Goal: Download file/media

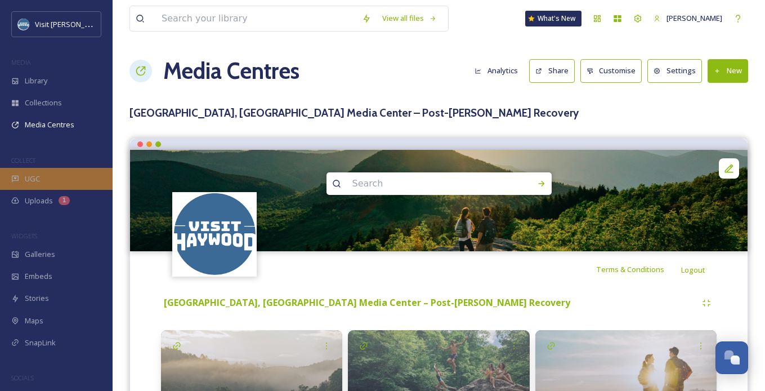
click at [38, 169] on div "UGC" at bounding box center [56, 179] width 113 height 22
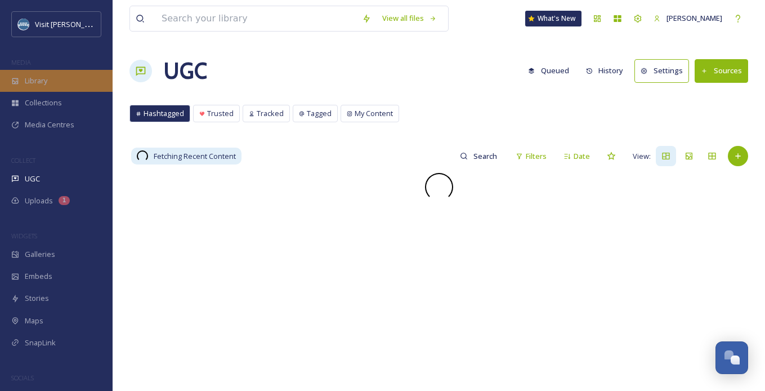
click at [43, 82] on span "Library" at bounding box center [36, 80] width 23 height 11
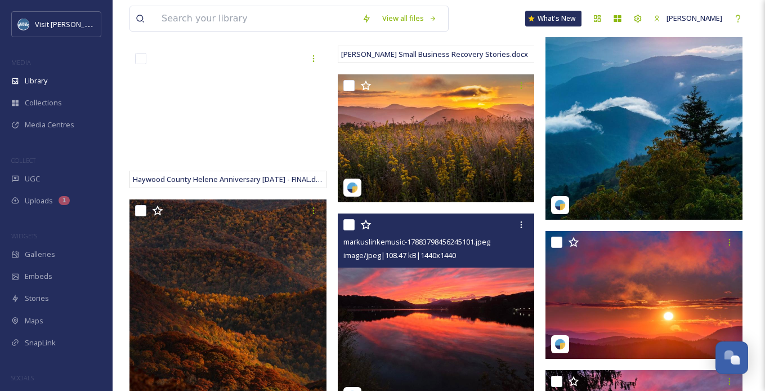
scroll to position [672, 0]
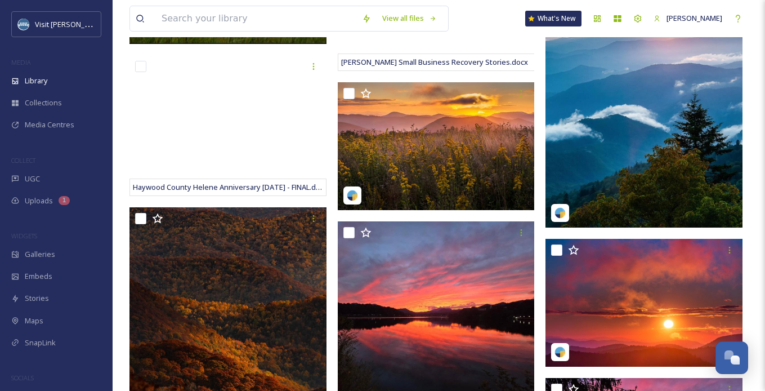
click at [664, 143] on img at bounding box center [643, 96] width 197 height 263
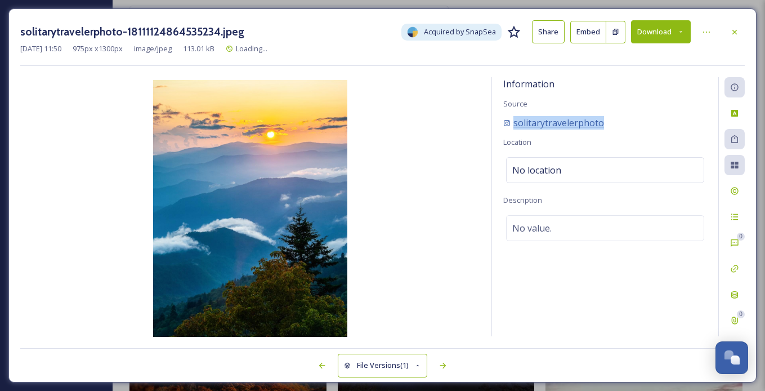
drag, startPoint x: 627, startPoint y: 122, endPoint x: 513, endPoint y: 115, distance: 113.9
click at [513, 116] on div "solitarytravelerphoto" at bounding box center [605, 123] width 204 height 14
copy span "solitarytravelerphoto"
click at [678, 30] on icon at bounding box center [680, 31] width 7 height 7
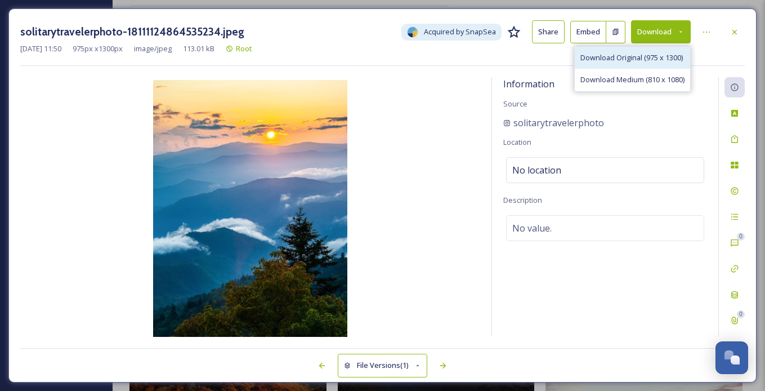
click at [623, 57] on span "Download Original (975 x 1300)" at bounding box center [631, 57] width 102 height 11
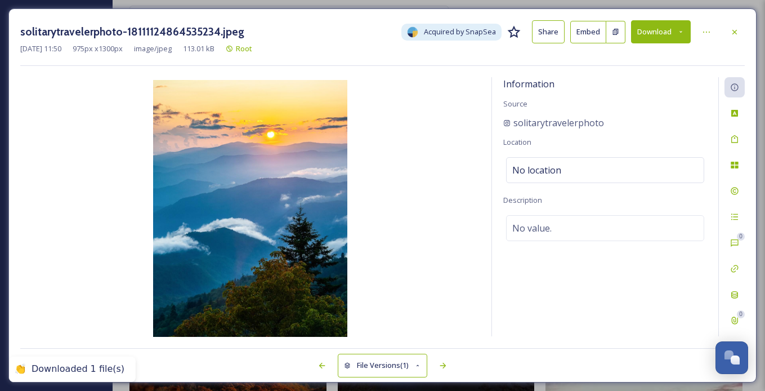
click at [701, 63] on div "solitarytravelerphoto-18111124864535234.jpeg Acquired by SnapSea Share Embed Do…" at bounding box center [382, 43] width 724 height 46
click at [733, 29] on icon at bounding box center [734, 32] width 9 height 9
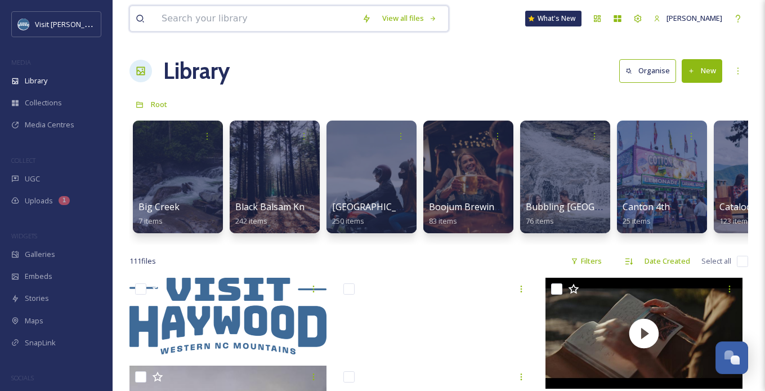
click at [222, 20] on input at bounding box center [256, 18] width 200 height 25
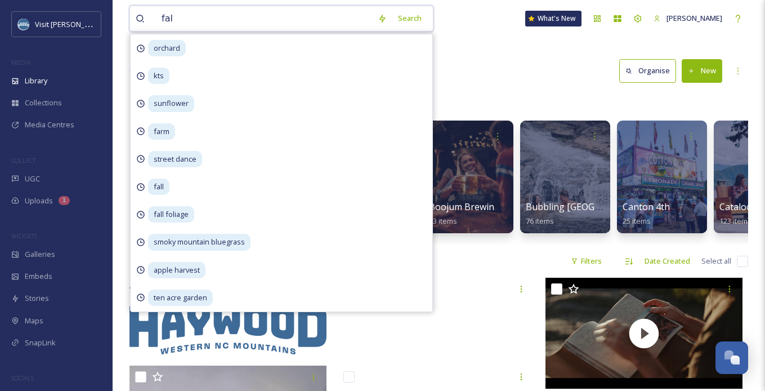
type input "fall"
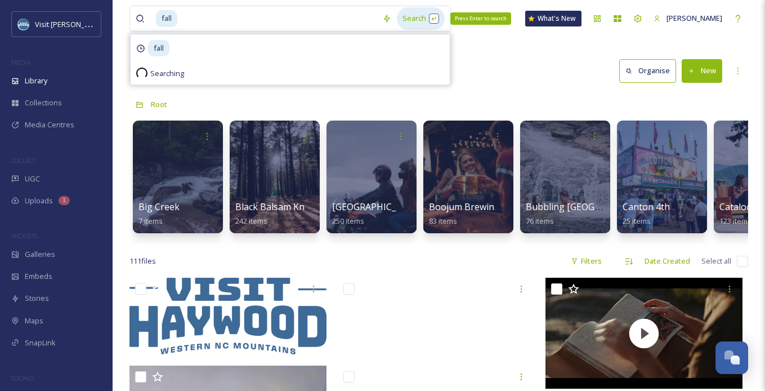
click at [407, 15] on div "Search Press Enter to search" at bounding box center [421, 18] width 48 height 22
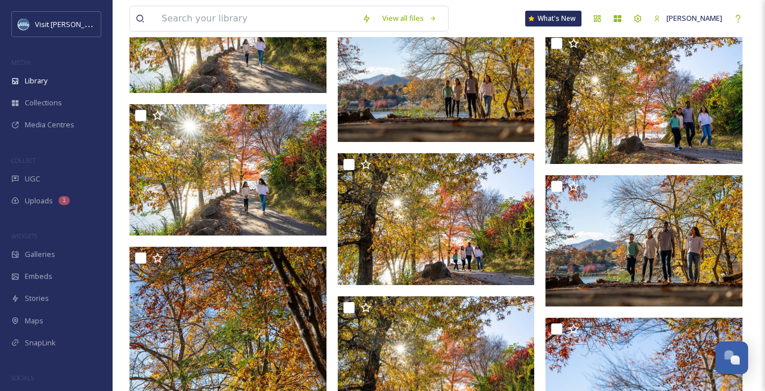
scroll to position [6446, 0]
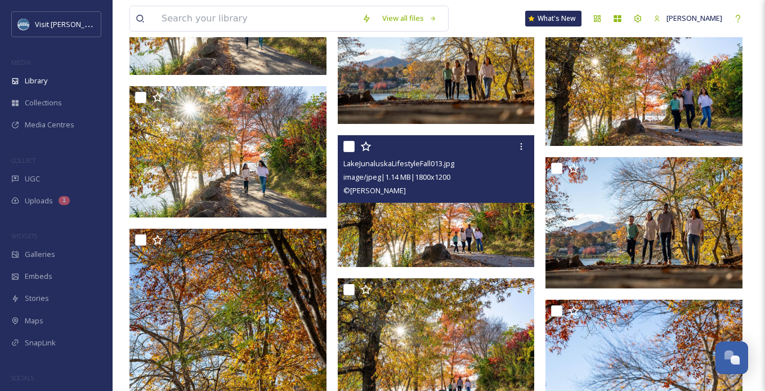
click at [468, 163] on div "LakeJunaluskaLifestyleFall013.jpg" at bounding box center [437, 163] width 189 height 14
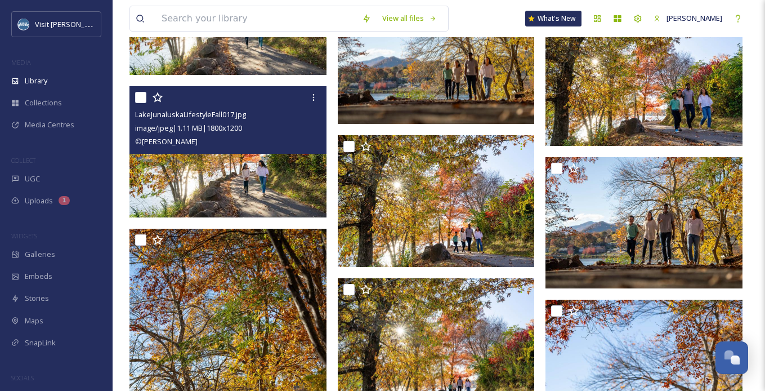
click at [249, 160] on img at bounding box center [227, 152] width 197 height 132
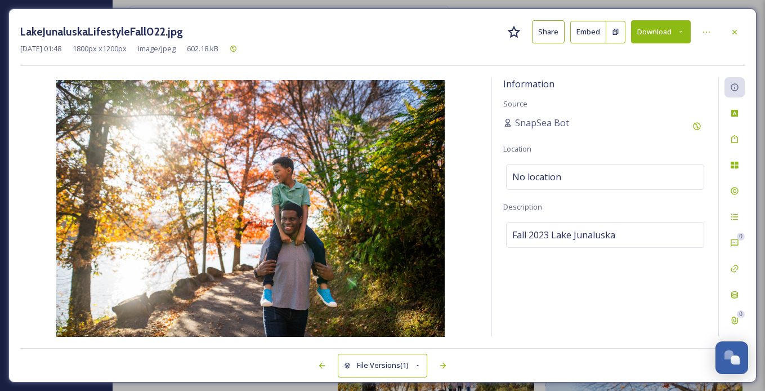
click at [673, 27] on button "Download" at bounding box center [661, 31] width 60 height 23
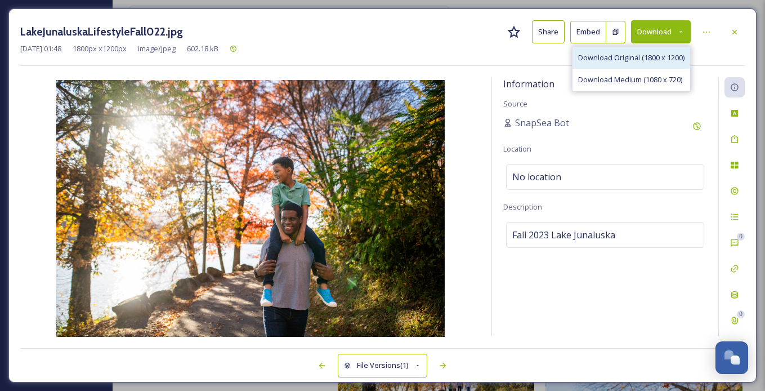
click at [630, 48] on div "Download Original (1800 x 1200)" at bounding box center [631, 58] width 118 height 22
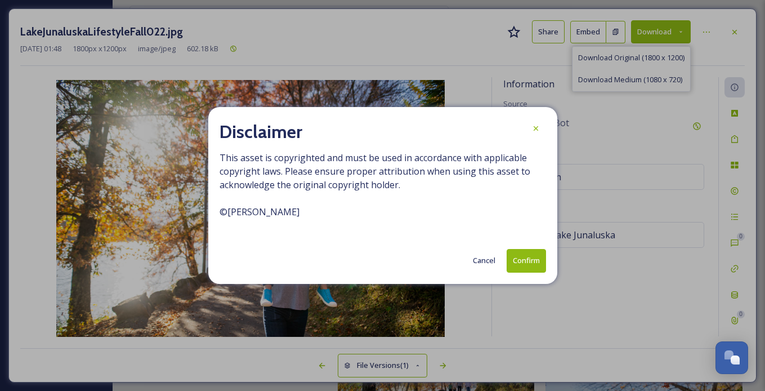
click at [522, 255] on button "Confirm" at bounding box center [526, 260] width 39 height 23
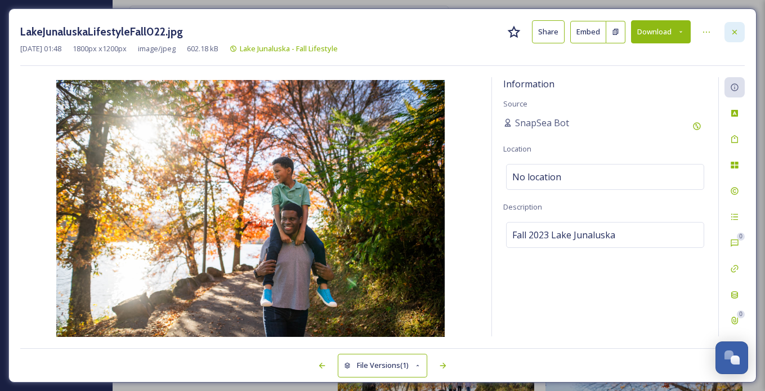
click at [739, 28] on div at bounding box center [734, 32] width 20 height 20
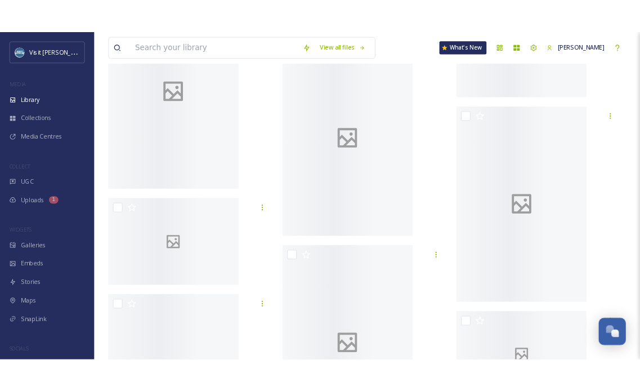
scroll to position [13779, 0]
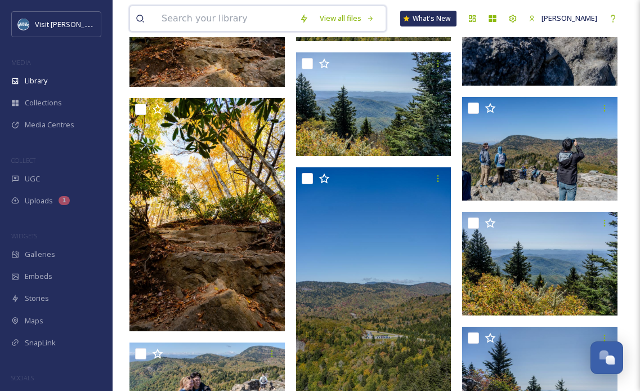
click at [183, 21] on input at bounding box center [225, 18] width 138 height 25
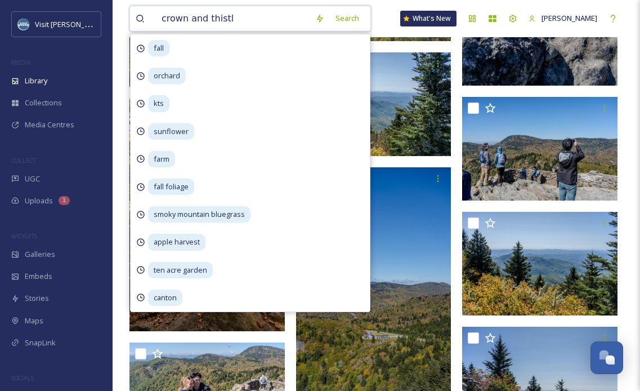
type input "crown and thistle"
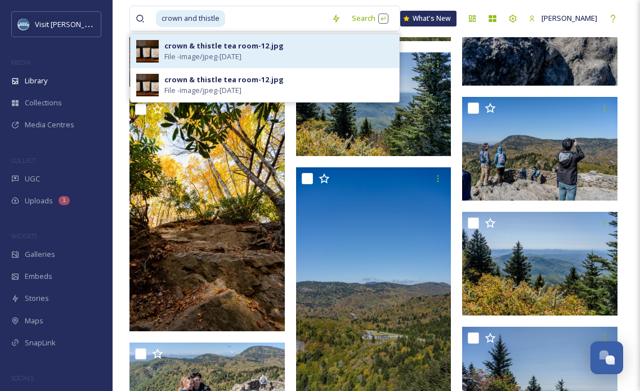
click at [350, 44] on div "crown & thistle tea room-12.jpg File - image/jpeg - [DATE]" at bounding box center [278, 51] width 229 height 21
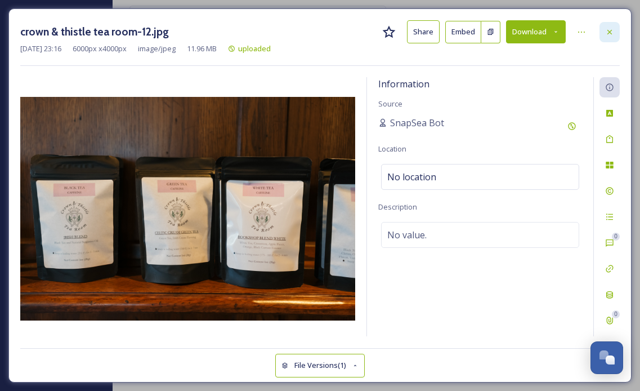
click at [606, 31] on icon at bounding box center [609, 32] width 9 height 9
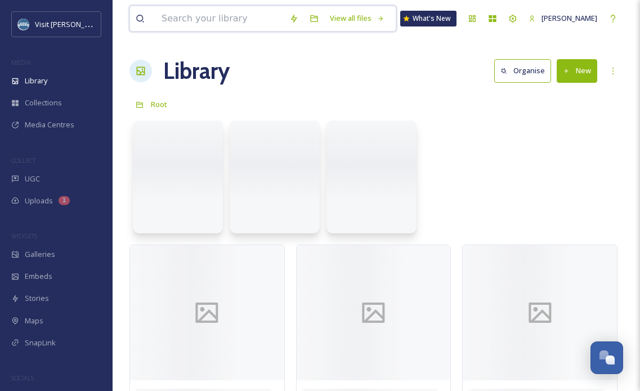
click at [230, 23] on input at bounding box center [220, 18] width 128 height 25
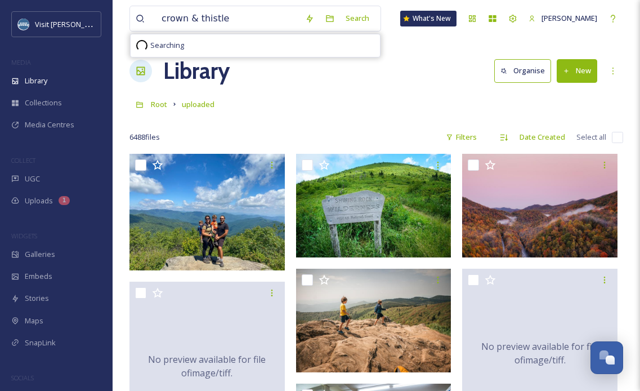
click at [249, 49] on div "Searching" at bounding box center [255, 45] width 249 height 23
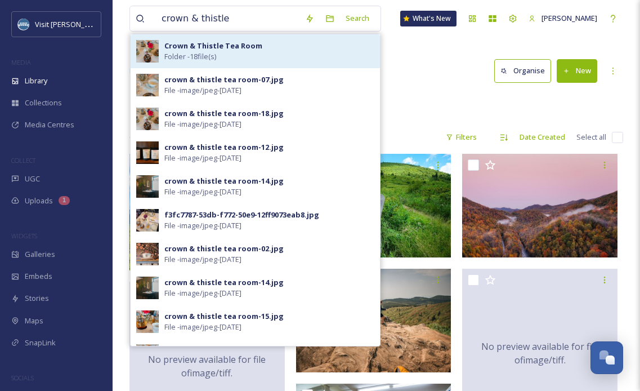
click at [249, 49] on strong "Crown & Thistle Tea Room" at bounding box center [213, 46] width 98 height 10
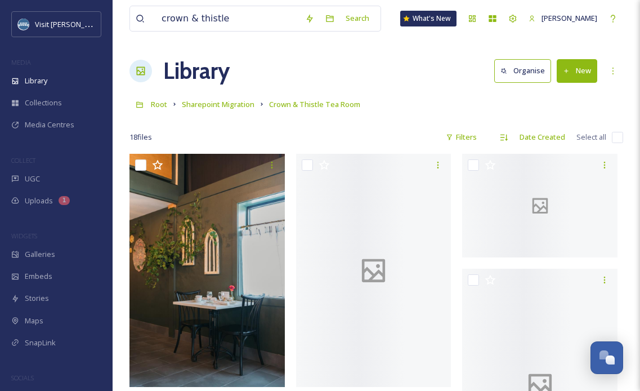
click at [438, 71] on div "Library Organise New" at bounding box center [376, 71] width 494 height 34
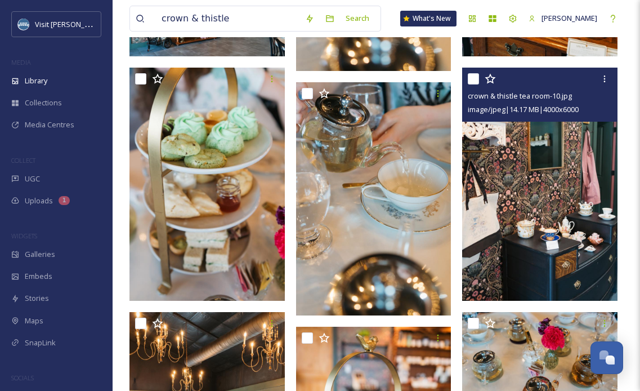
scroll to position [805, 0]
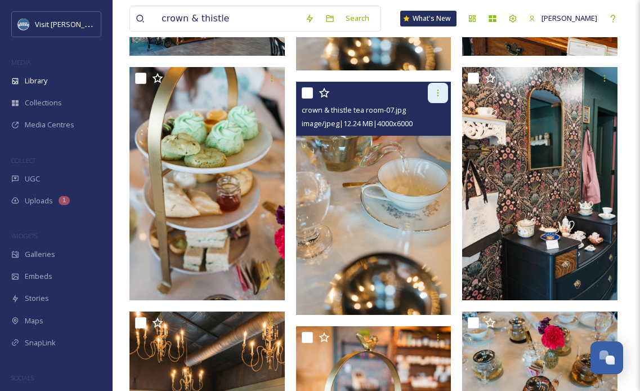
click at [438, 93] on icon at bounding box center [438, 93] width 2 height 7
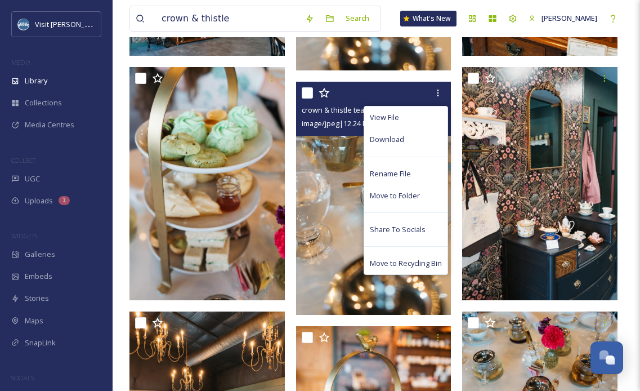
click at [329, 193] on img at bounding box center [373, 198] width 155 height 233
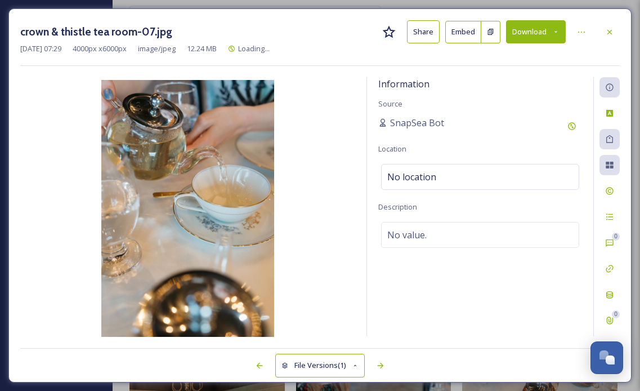
click at [540, 30] on button "Download" at bounding box center [536, 31] width 60 height 23
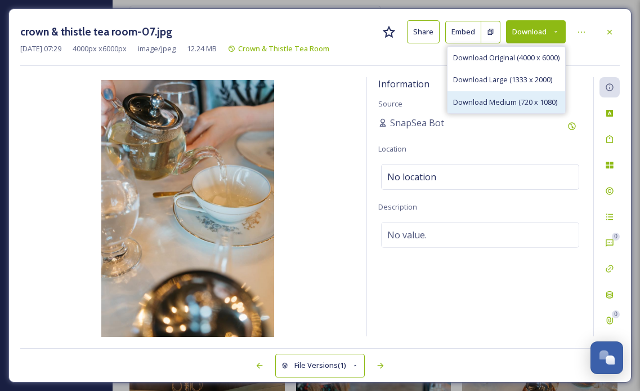
click at [514, 100] on span "Download Medium (720 x 1080)" at bounding box center [505, 102] width 104 height 11
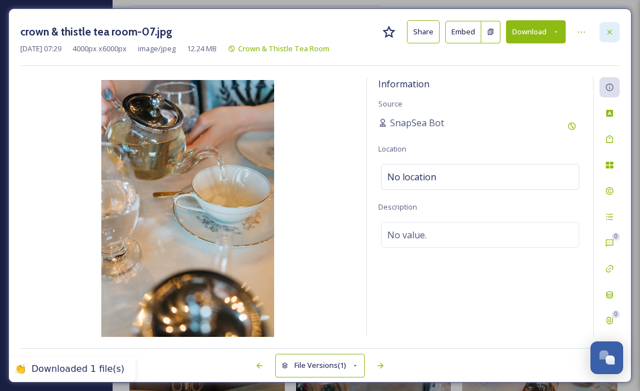
click at [610, 30] on icon at bounding box center [609, 31] width 5 height 5
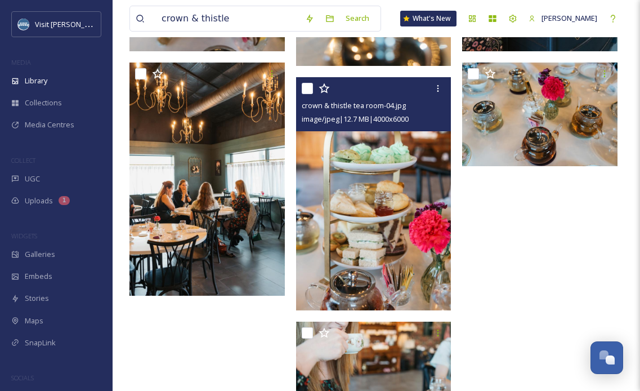
scroll to position [1046, 0]
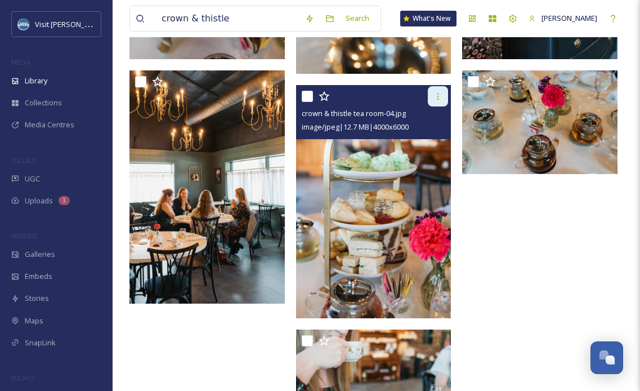
click at [436, 96] on icon at bounding box center [437, 96] width 9 height 9
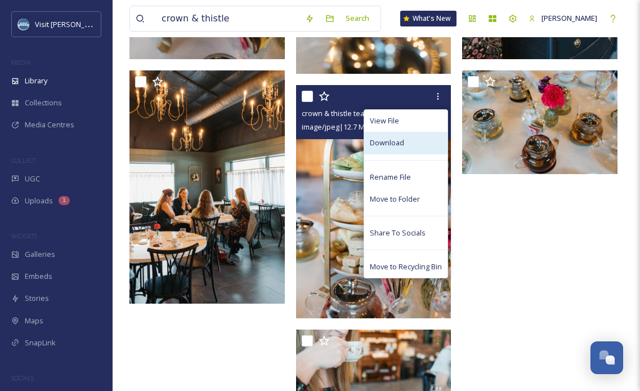
click at [409, 146] on div "Download" at bounding box center [405, 143] width 83 height 22
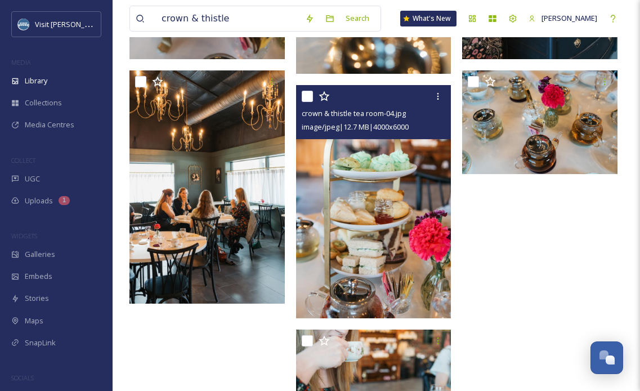
click at [390, 200] on img at bounding box center [373, 201] width 155 height 233
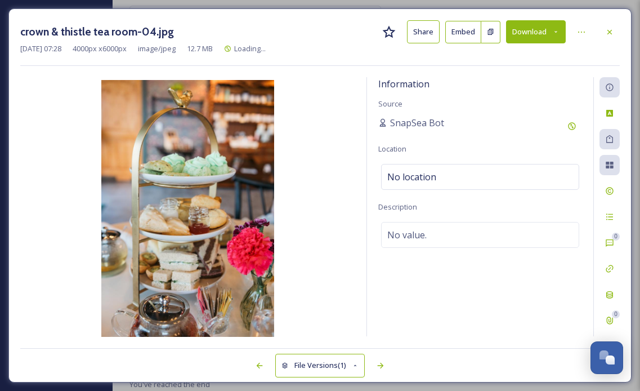
scroll to position [978, 0]
click at [544, 38] on button "Download" at bounding box center [536, 31] width 60 height 23
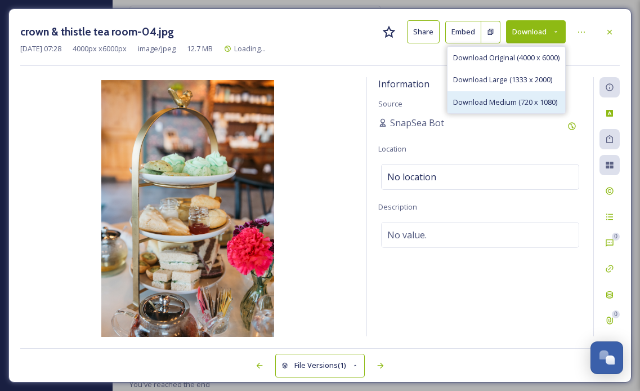
click at [511, 100] on span "Download Medium (720 x 1080)" at bounding box center [505, 102] width 104 height 11
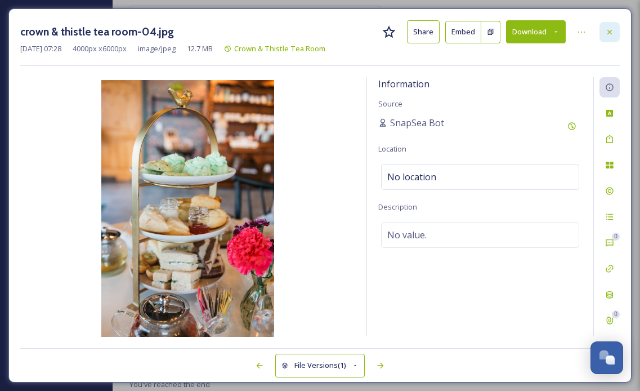
click at [606, 35] on icon at bounding box center [609, 32] width 9 height 9
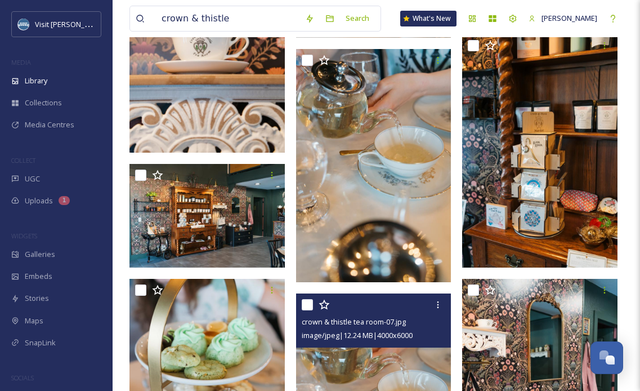
scroll to position [177, 0]
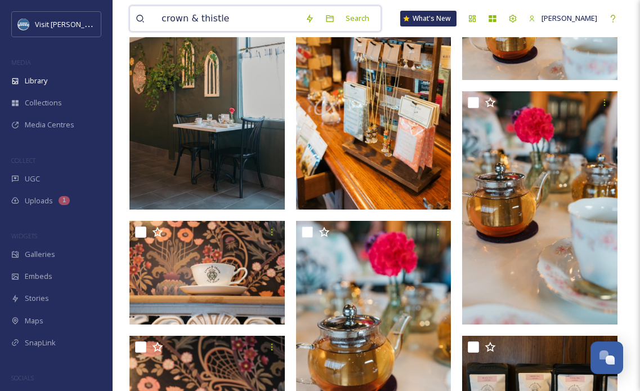
drag, startPoint x: 234, startPoint y: 20, endPoint x: 112, endPoint y: 16, distance: 122.2
type input "singeltree"
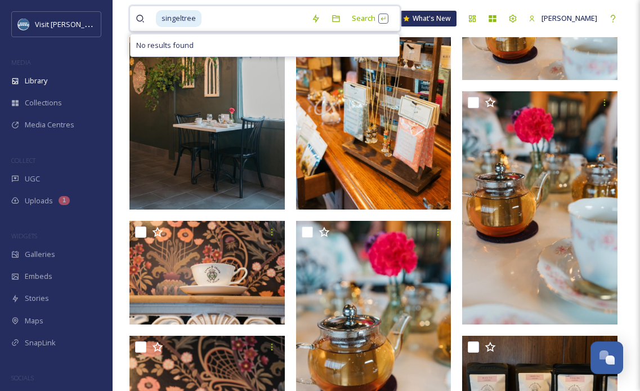
drag, startPoint x: 221, startPoint y: 16, endPoint x: 132, endPoint y: 15, distance: 89.0
click at [132, 15] on div "singeltree Search No results found" at bounding box center [264, 19] width 271 height 26
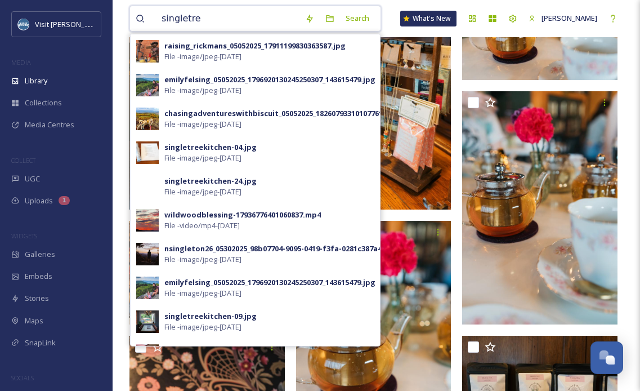
type input "singletree"
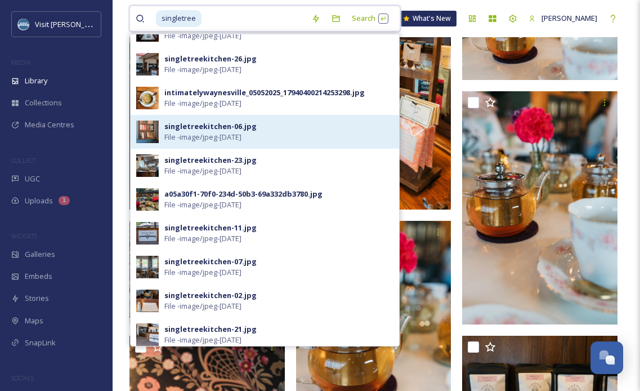
scroll to position [157, 0]
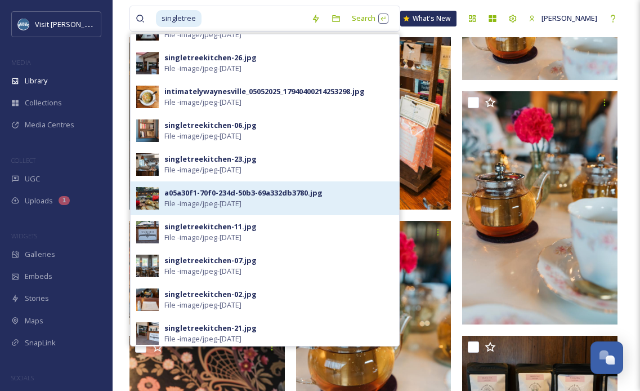
click at [241, 200] on span "File - image/jpeg - [DATE]" at bounding box center [202, 203] width 77 height 11
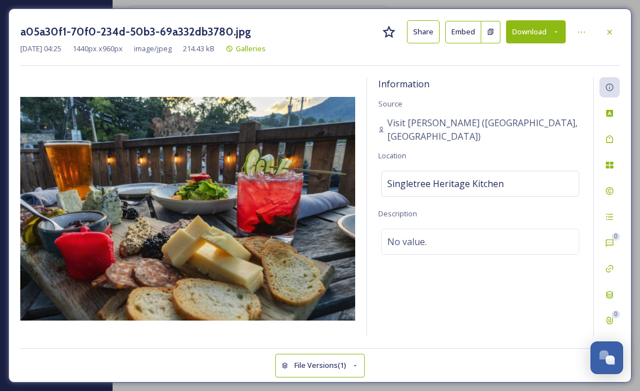
click at [543, 30] on button "Download" at bounding box center [536, 31] width 60 height 23
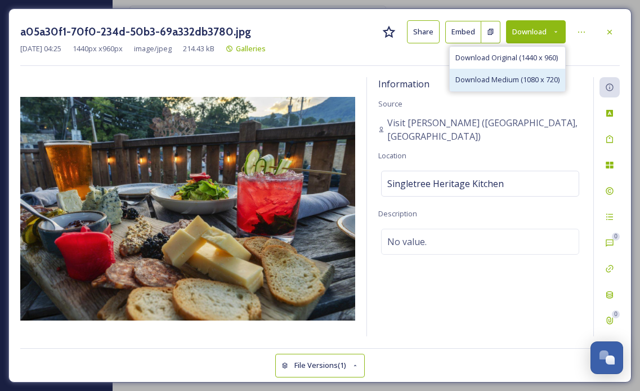
click at [504, 83] on span "Download Medium (1080 x 720)" at bounding box center [507, 79] width 104 height 11
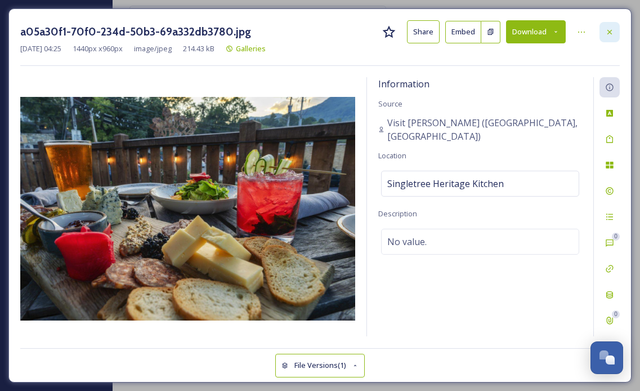
click at [611, 32] on icon at bounding box center [609, 32] width 9 height 9
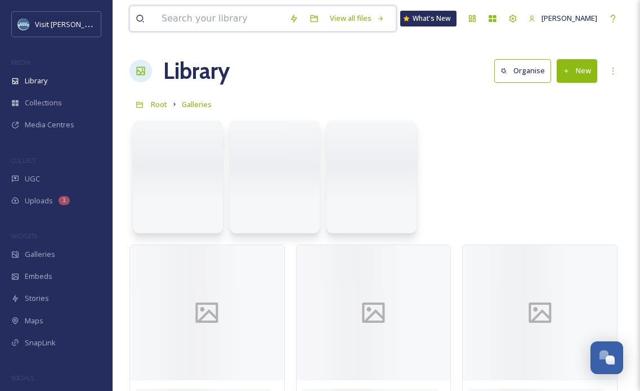
click at [217, 25] on input at bounding box center [220, 18] width 128 height 25
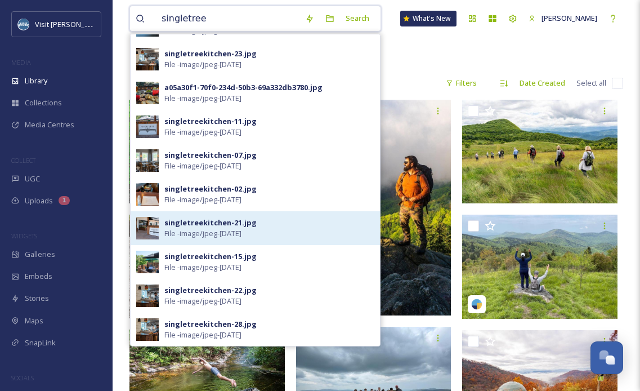
scroll to position [87, 0]
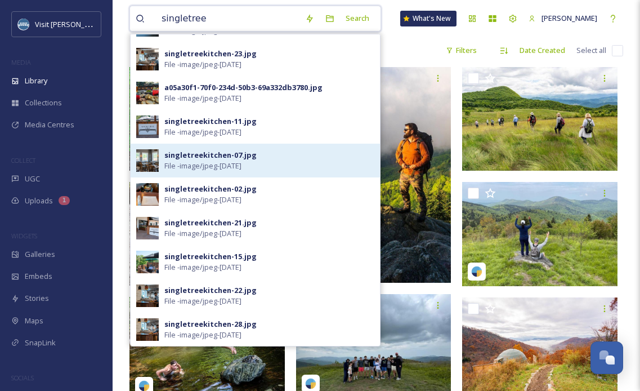
type input "singletree"
click at [229, 157] on div "singletreekitchen-07.jpg" at bounding box center [210, 155] width 92 height 11
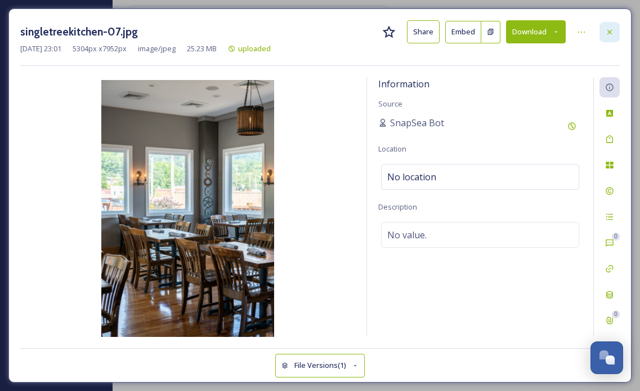
click at [610, 32] on icon at bounding box center [609, 31] width 5 height 5
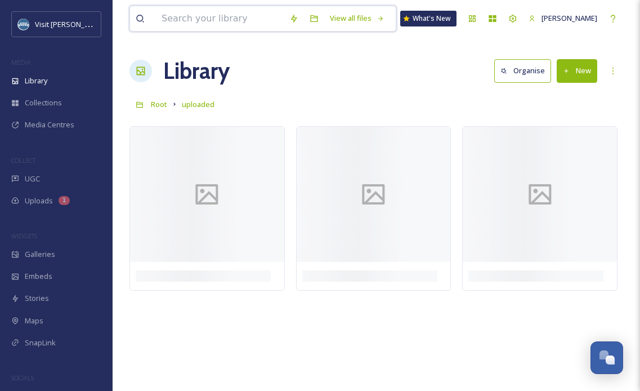
click at [244, 21] on input at bounding box center [220, 18] width 128 height 25
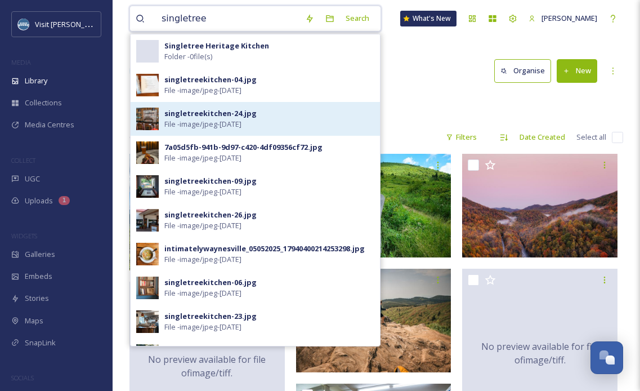
type input "singletree"
click at [243, 114] on div "singletreekitchen-24.jpg" at bounding box center [210, 113] width 92 height 11
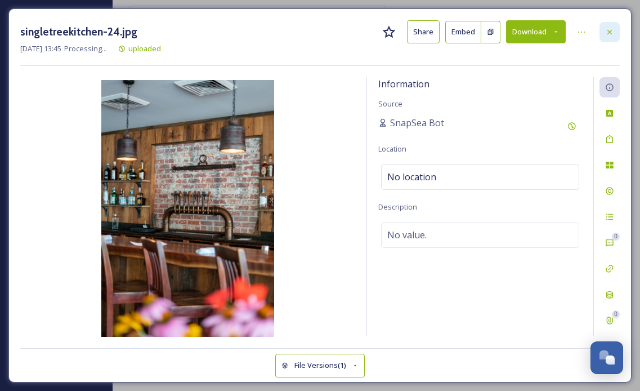
click at [609, 29] on icon at bounding box center [609, 32] width 9 height 9
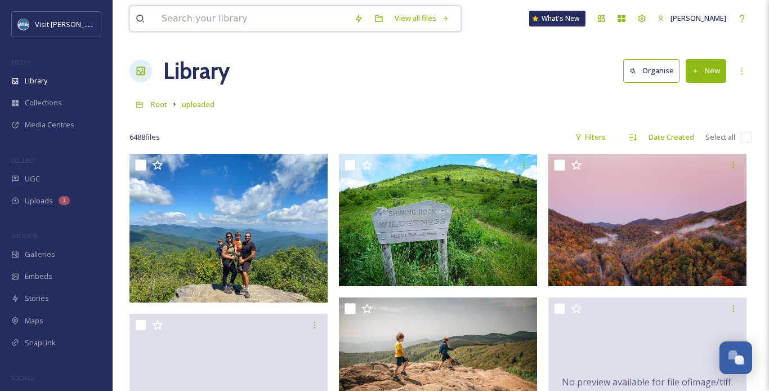
click at [240, 20] on input at bounding box center [252, 18] width 193 height 25
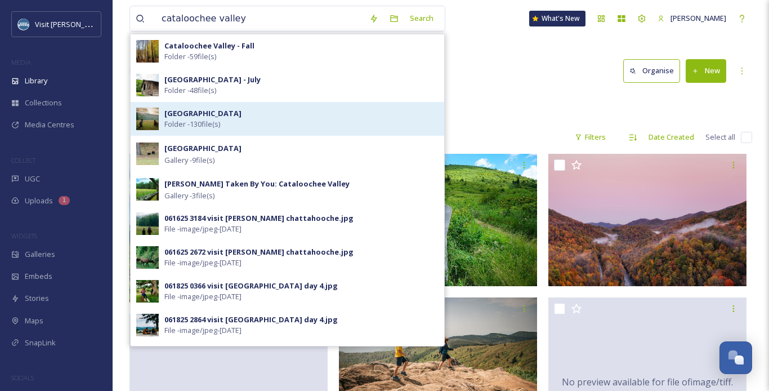
click at [254, 113] on div "Cataloochee Valley Folder - 130 file(s)" at bounding box center [301, 118] width 274 height 21
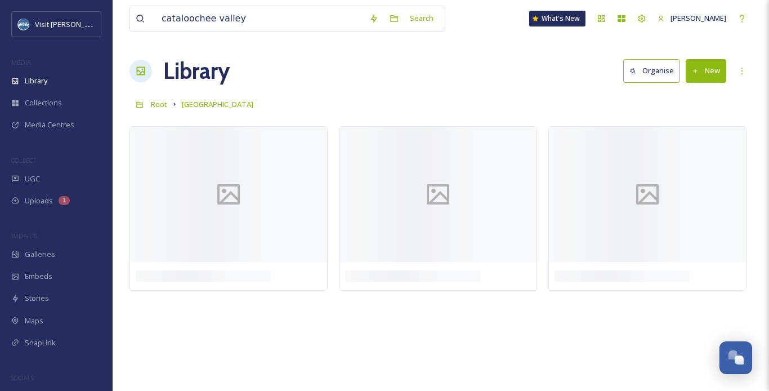
click at [509, 97] on div "Root Cataloochee Valley" at bounding box center [440, 103] width 623 height 21
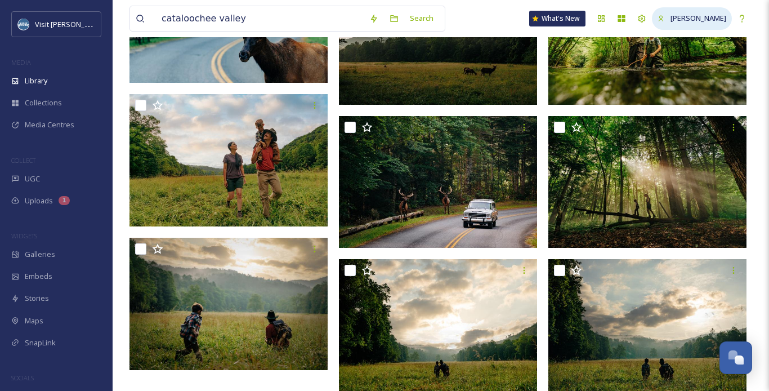
scroll to position [6905, 0]
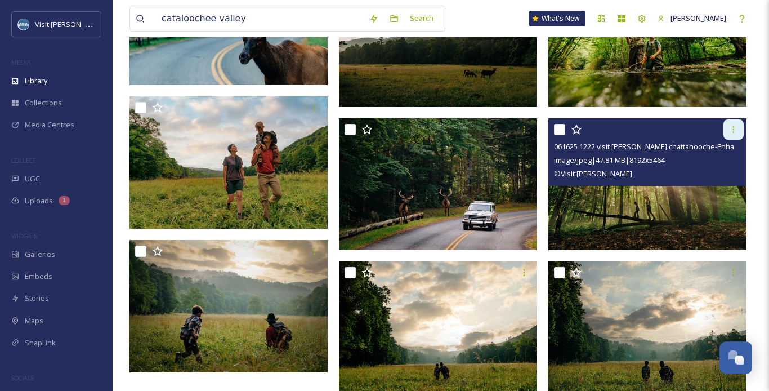
click at [733, 126] on icon at bounding box center [733, 129] width 9 height 9
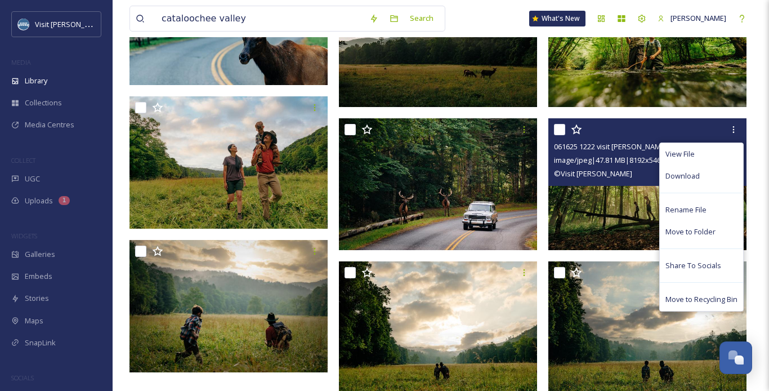
click at [598, 207] on img at bounding box center [647, 184] width 198 height 132
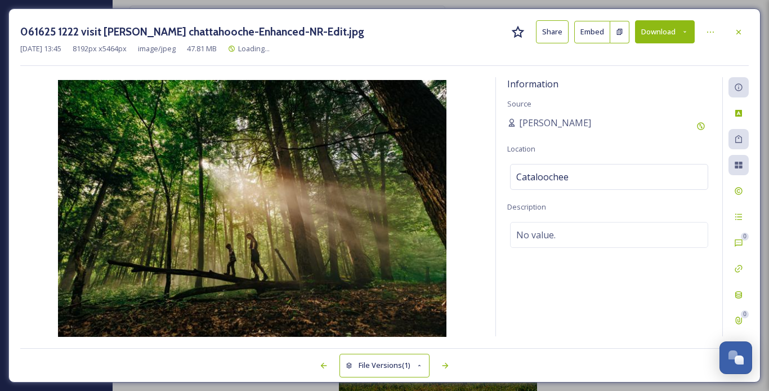
click at [682, 29] on icon at bounding box center [684, 31] width 7 height 7
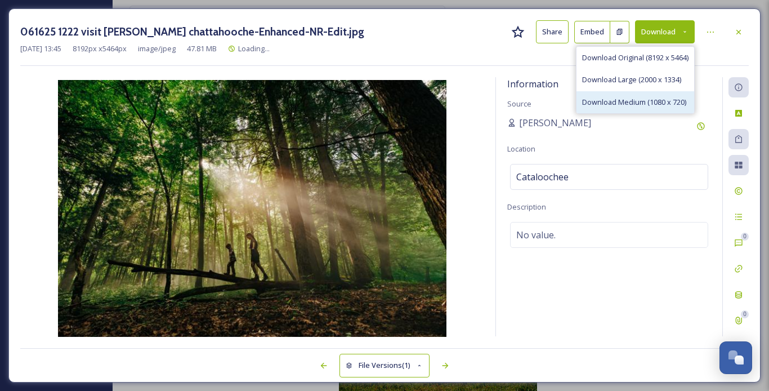
click at [648, 100] on span "Download Medium (1080 x 720)" at bounding box center [634, 102] width 104 height 11
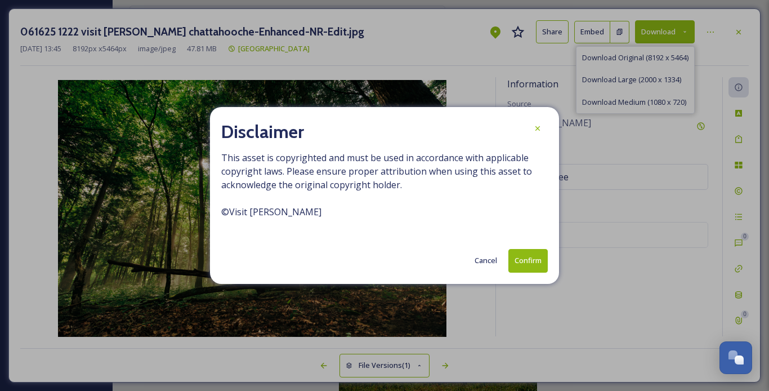
click at [522, 259] on button "Confirm" at bounding box center [527, 260] width 39 height 23
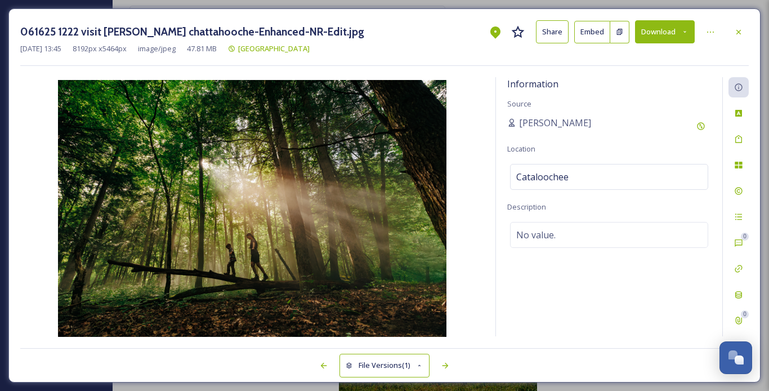
click at [739, 30] on icon at bounding box center [738, 31] width 5 height 5
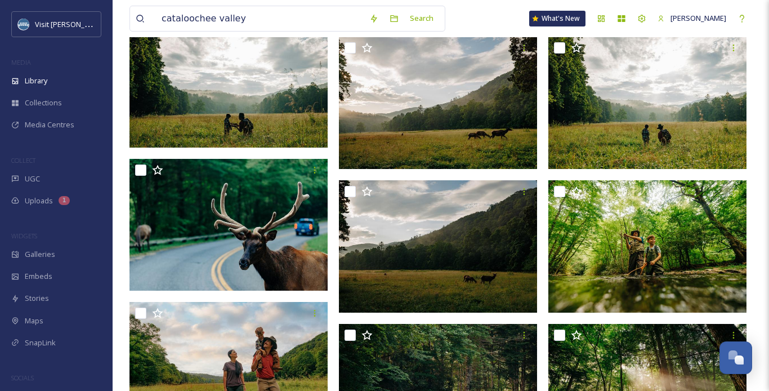
scroll to position [6697, 0]
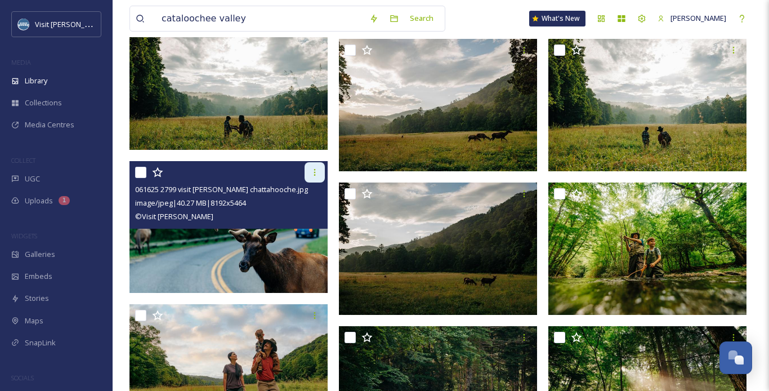
click at [315, 171] on icon at bounding box center [315, 172] width 2 height 7
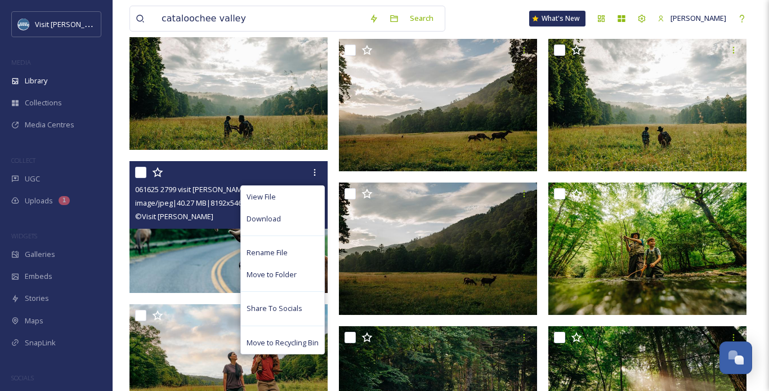
click at [208, 244] on img at bounding box center [228, 227] width 198 height 132
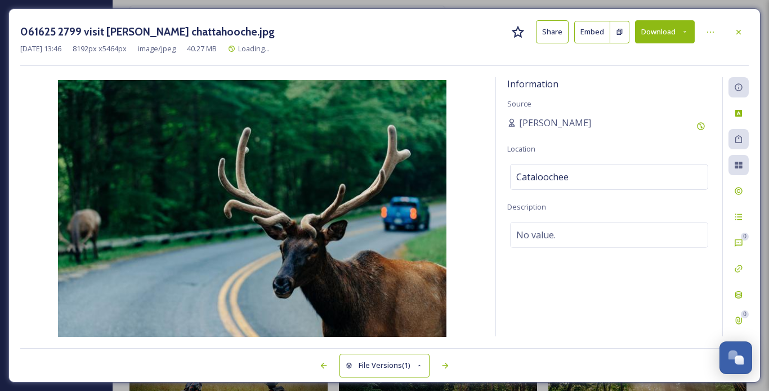
click at [674, 32] on button "Download" at bounding box center [665, 31] width 60 height 23
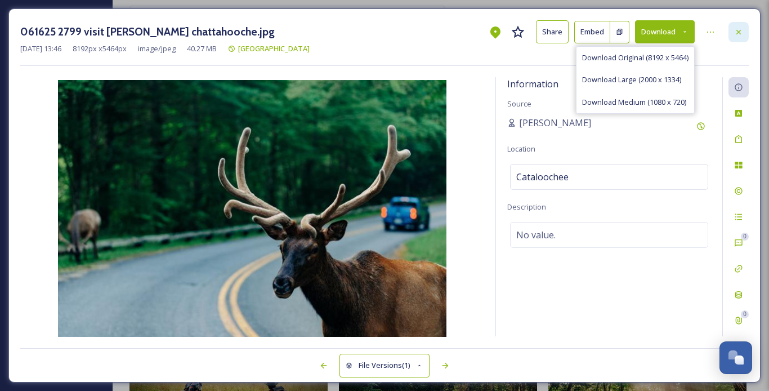
click at [740, 32] on icon at bounding box center [738, 32] width 9 height 9
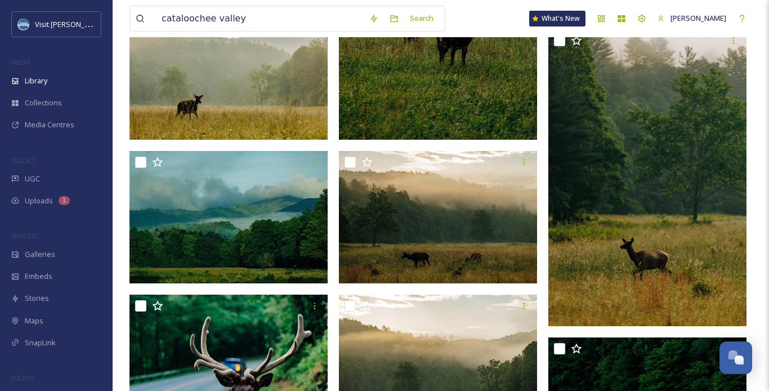
scroll to position [1335, 0]
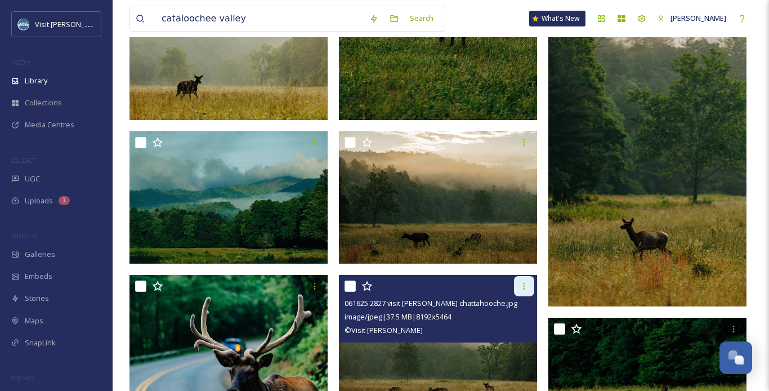
click at [520, 287] on icon at bounding box center [524, 285] width 9 height 9
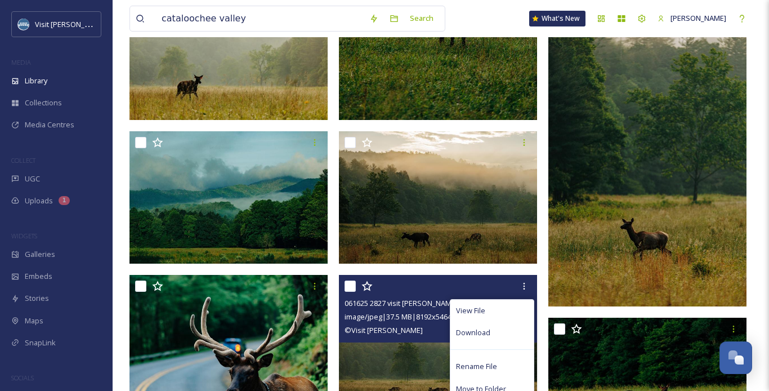
click at [397, 372] on img at bounding box center [438, 341] width 198 height 132
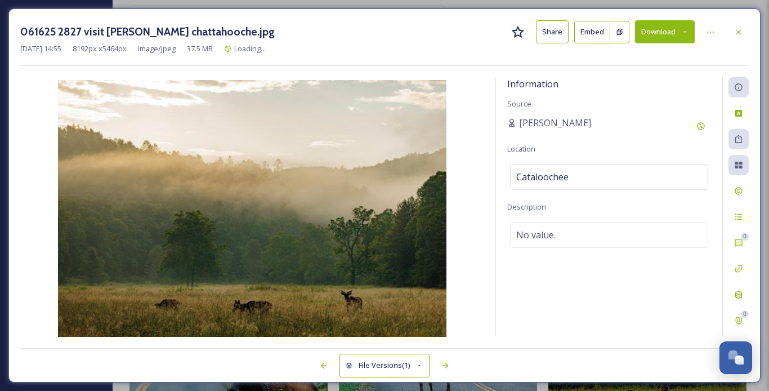
click at [667, 29] on button "Download" at bounding box center [665, 31] width 60 height 23
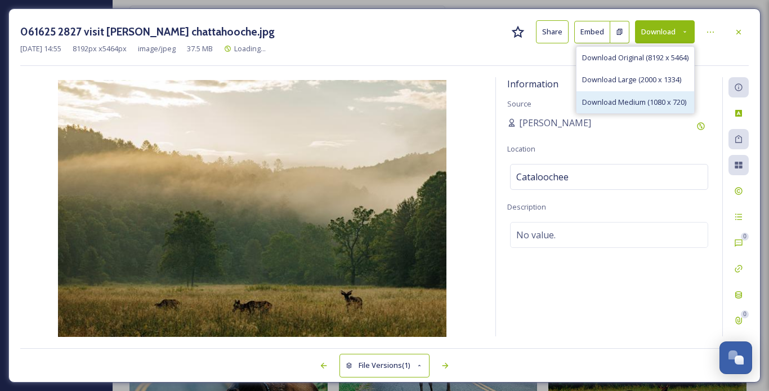
click at [621, 102] on span "Download Medium (1080 x 720)" at bounding box center [634, 102] width 104 height 11
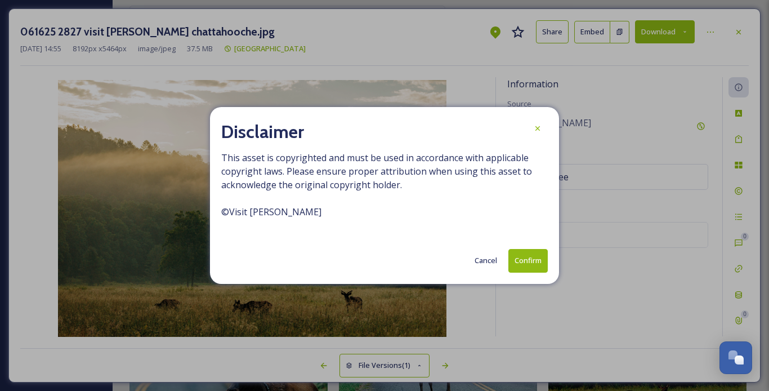
click at [517, 258] on button "Confirm" at bounding box center [527, 260] width 39 height 23
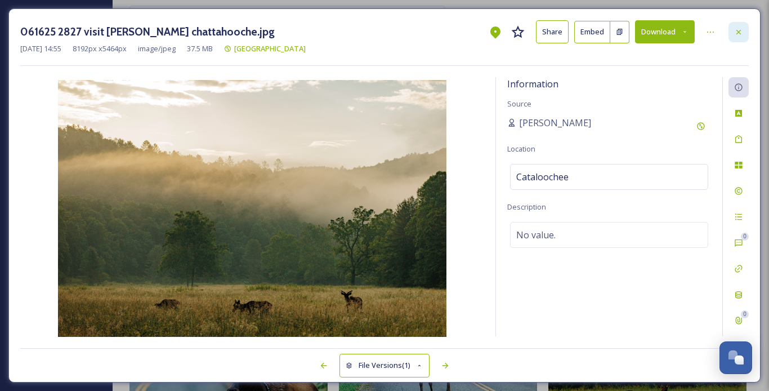
click at [744, 28] on div at bounding box center [738, 32] width 20 height 20
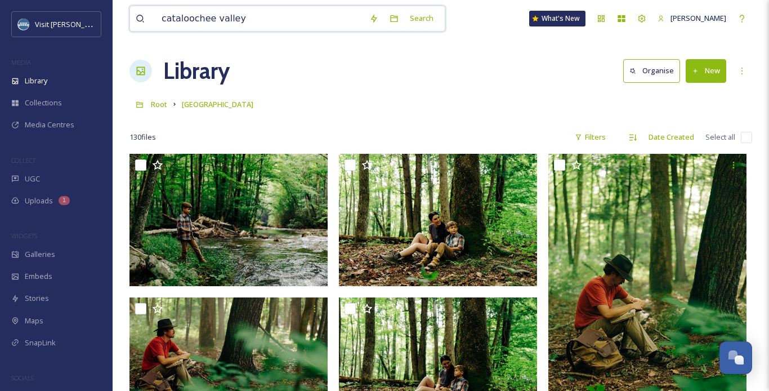
click at [248, 23] on input "cataloochee valley" at bounding box center [260, 18] width 208 height 25
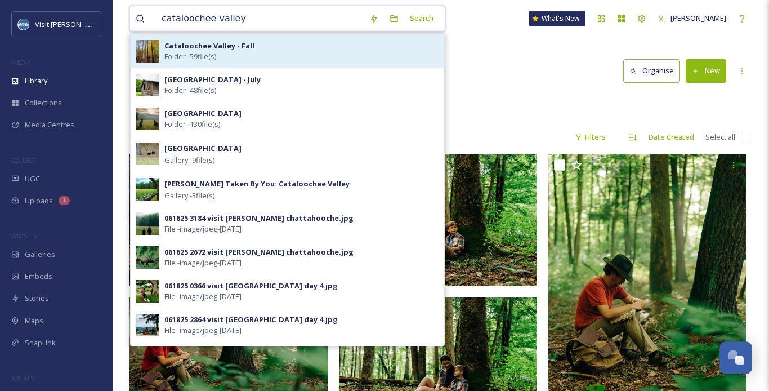
type input "cataloochee valley"
click at [243, 49] on strong "Cataloochee Valley - Fall" at bounding box center [209, 46] width 90 height 10
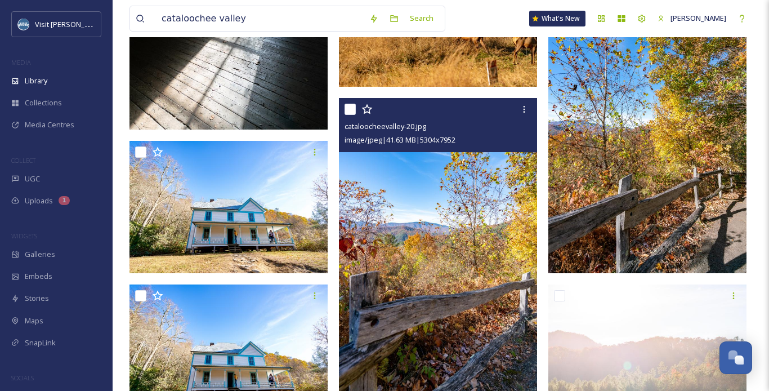
scroll to position [1155, 0]
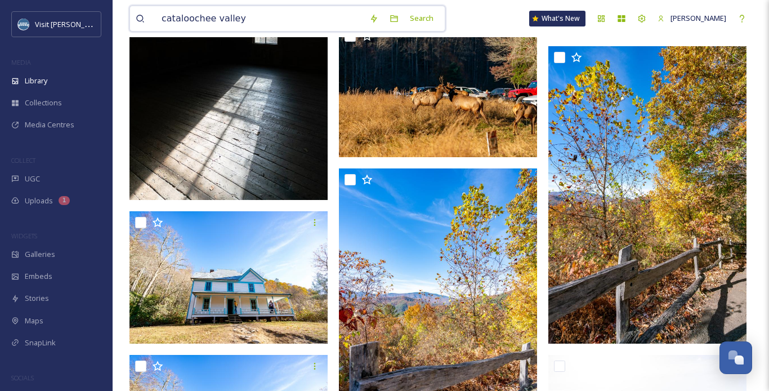
click at [264, 16] on input "cataloochee valley" at bounding box center [260, 18] width 208 height 25
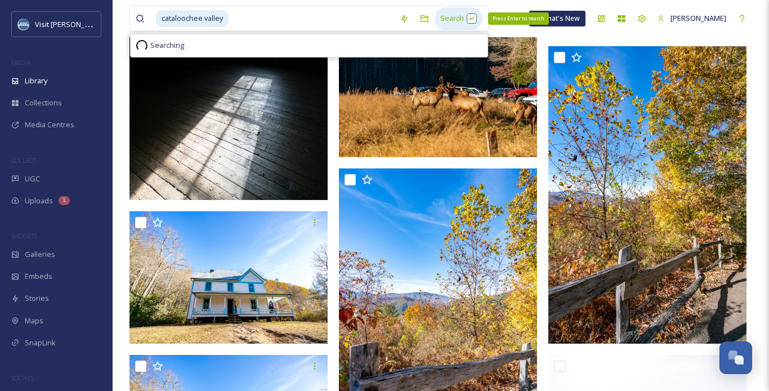
click at [450, 16] on div "Search Press Enter to search" at bounding box center [459, 18] width 48 height 22
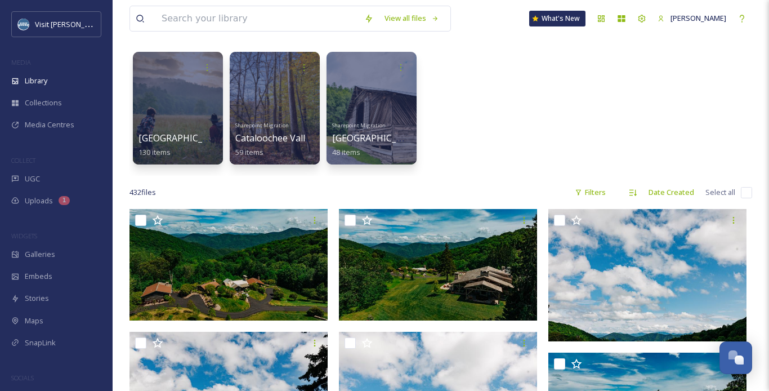
scroll to position [42, 0]
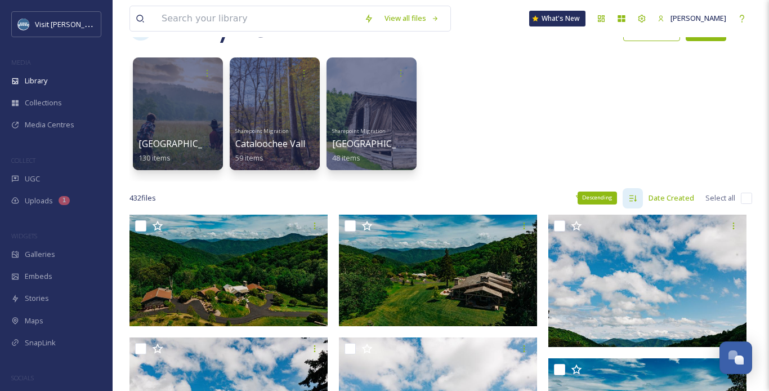
click at [632, 202] on div "Descending" at bounding box center [633, 198] width 20 height 20
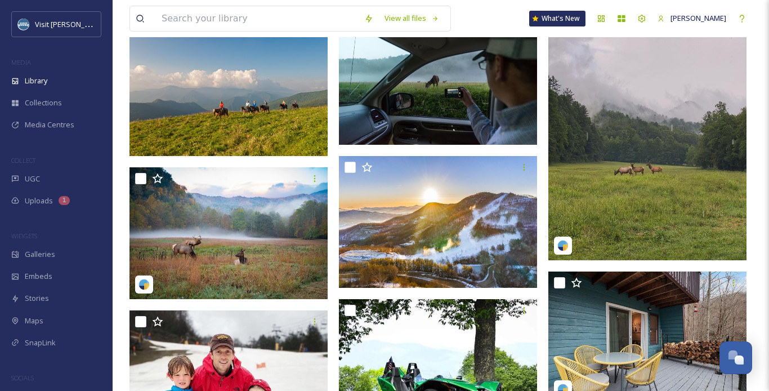
scroll to position [281, 0]
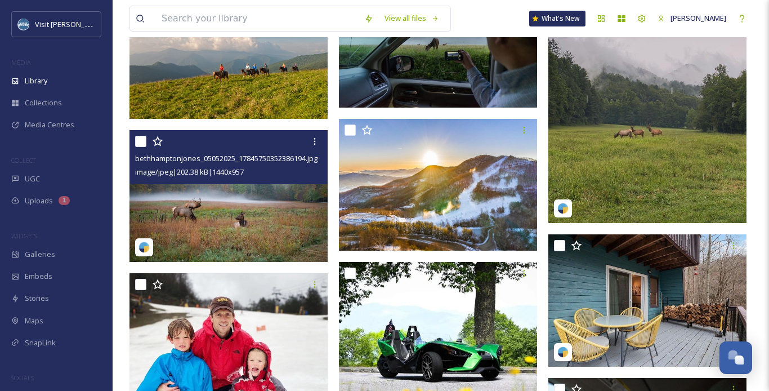
click at [252, 215] on img at bounding box center [228, 196] width 198 height 132
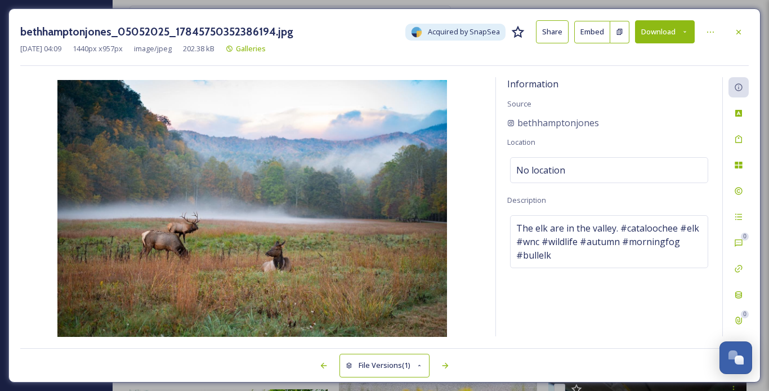
click at [669, 34] on button "Download" at bounding box center [665, 31] width 60 height 23
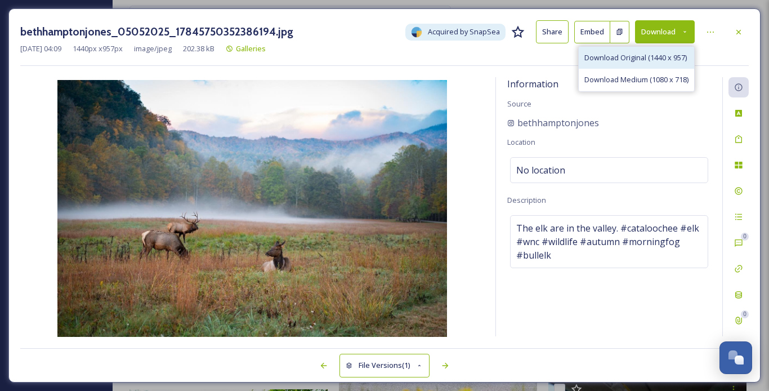
click at [623, 55] on span "Download Original (1440 x 957)" at bounding box center [635, 57] width 102 height 11
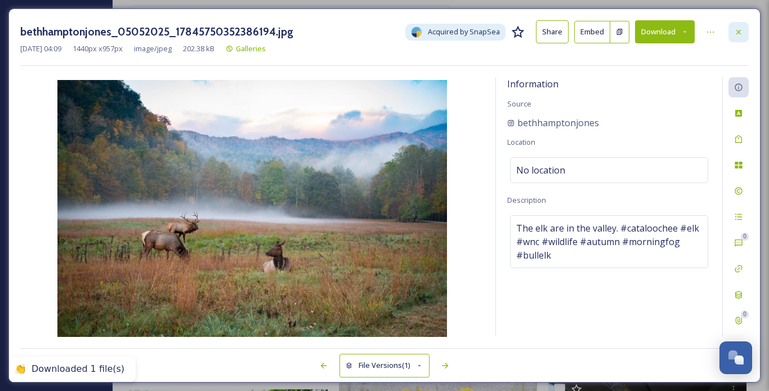
click at [742, 26] on div at bounding box center [738, 32] width 20 height 20
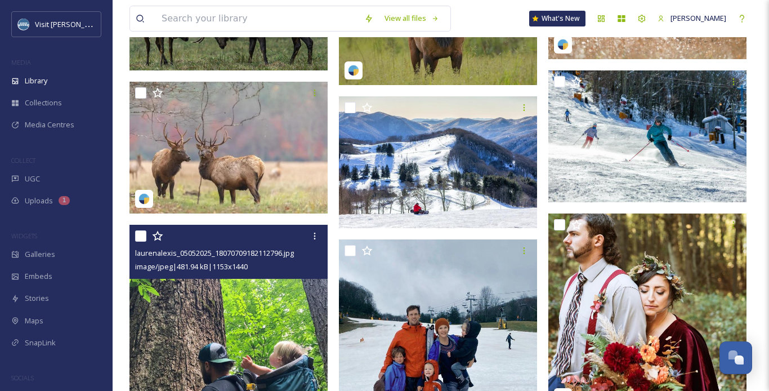
scroll to position [1079, 0]
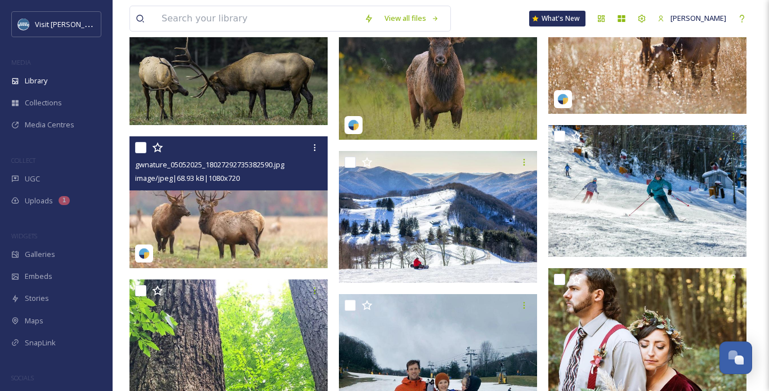
click at [275, 207] on img at bounding box center [228, 202] width 198 height 132
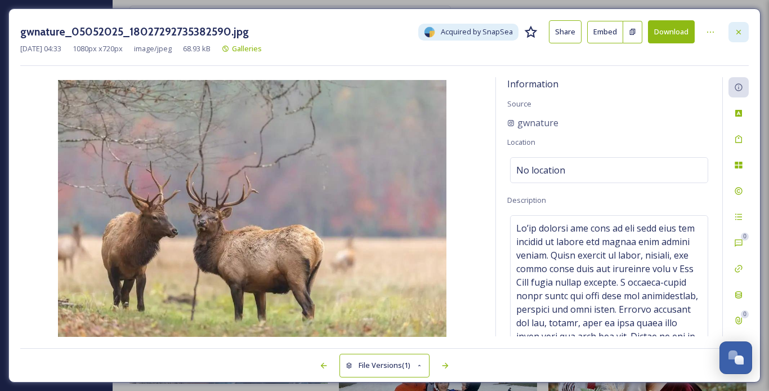
click at [745, 26] on div at bounding box center [738, 32] width 20 height 20
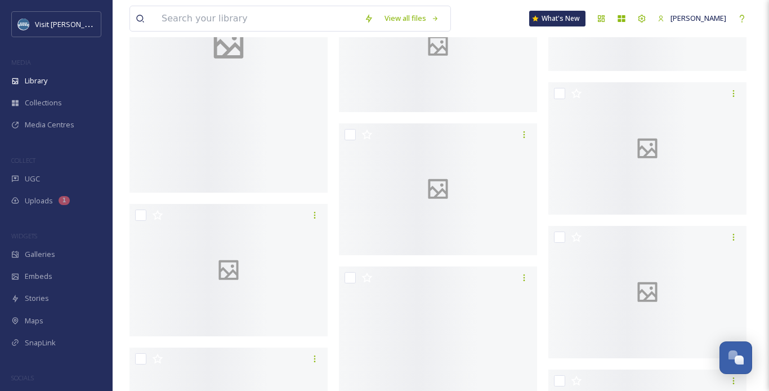
scroll to position [24634, 0]
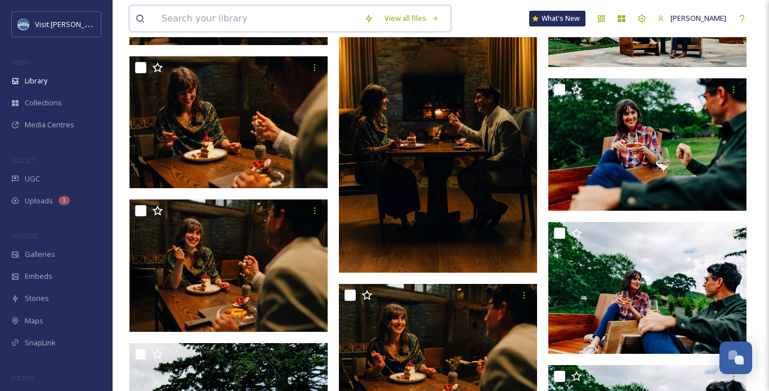
click at [240, 16] on input at bounding box center [257, 18] width 203 height 25
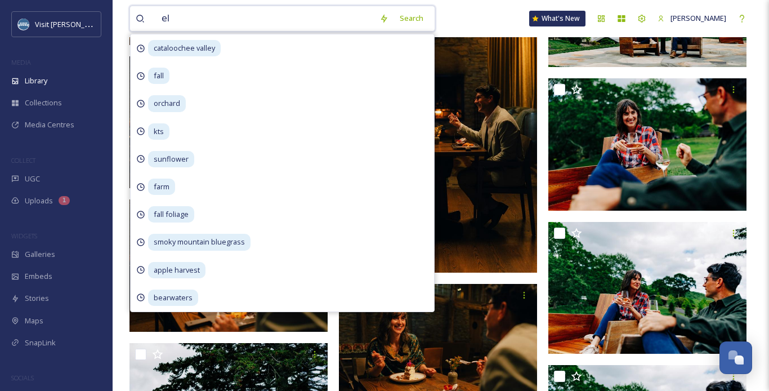
type input "elk"
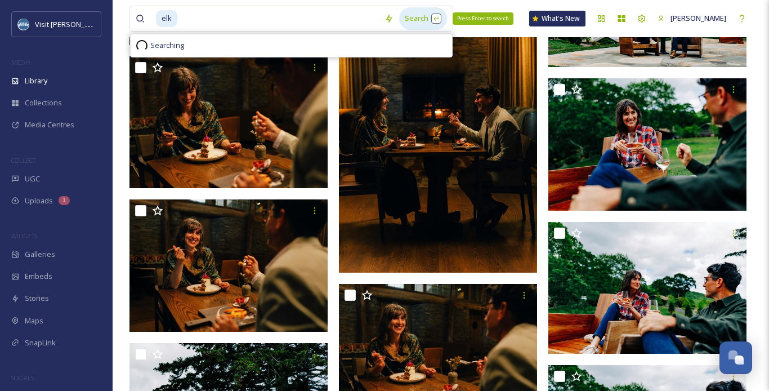
click at [399, 14] on div "Search Press Enter to search" at bounding box center [423, 18] width 48 height 22
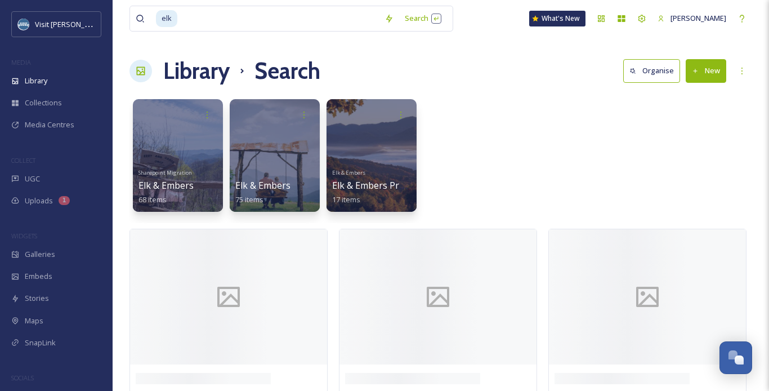
click at [508, 64] on div "Library Search Organise New" at bounding box center [440, 71] width 623 height 34
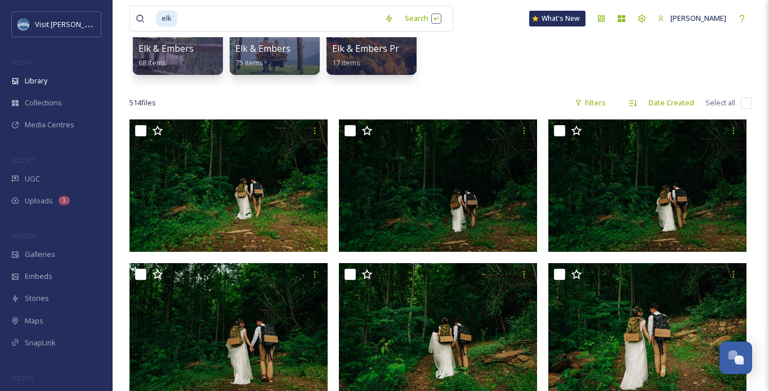
scroll to position [71, 0]
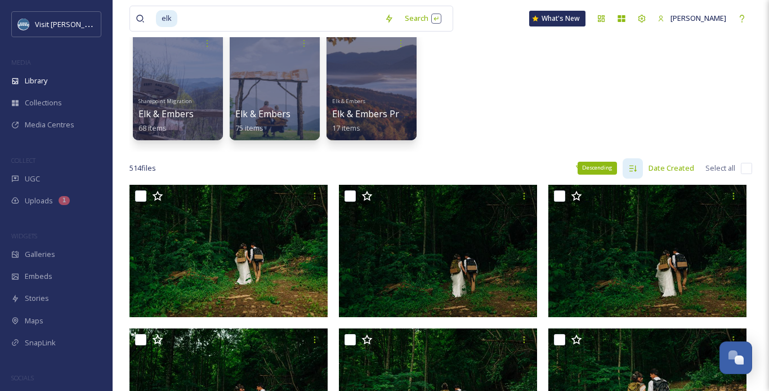
click at [637, 168] on icon at bounding box center [632, 168] width 9 height 9
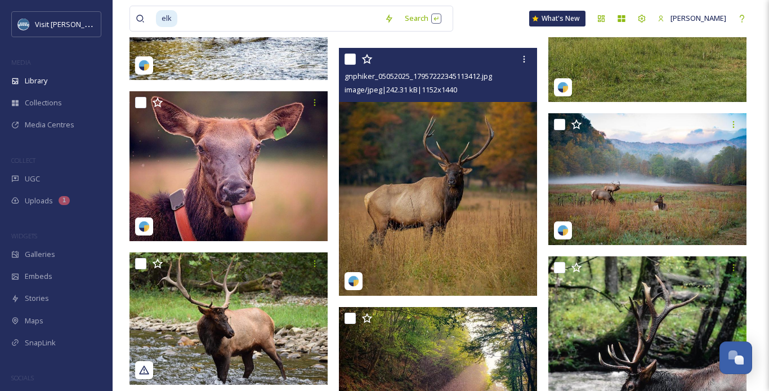
scroll to position [703, 0]
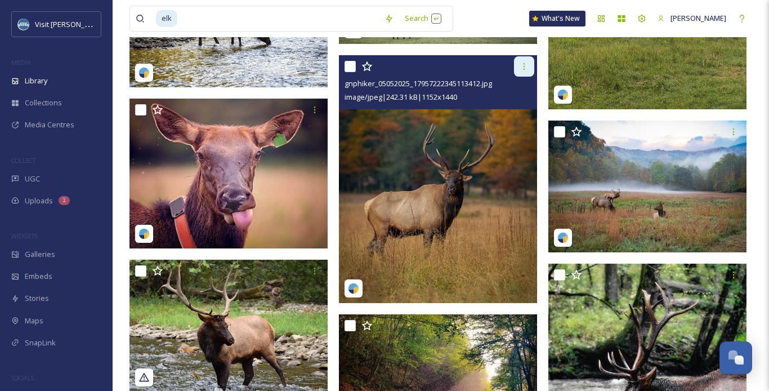
click at [524, 68] on icon at bounding box center [524, 66] width 2 height 7
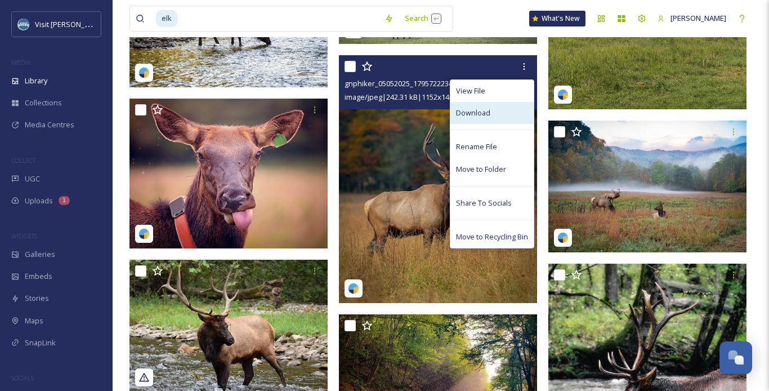
click at [493, 115] on div "Download" at bounding box center [491, 113] width 83 height 22
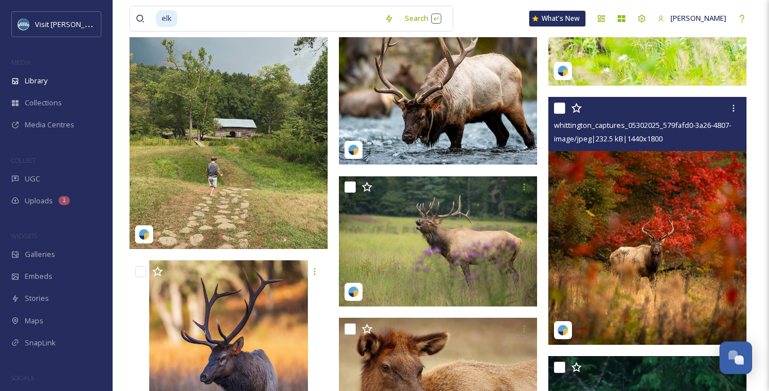
scroll to position [7863, 0]
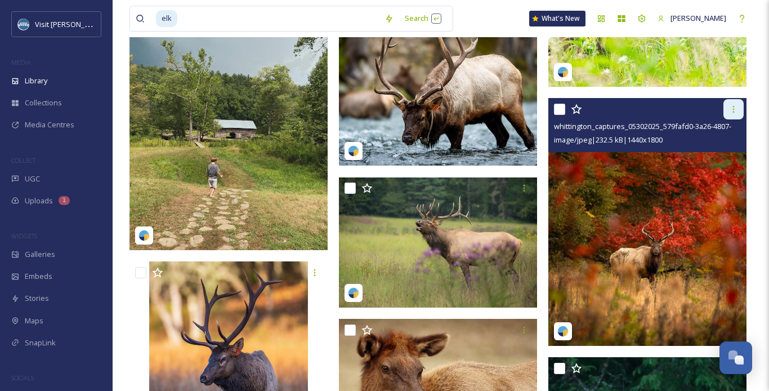
click at [734, 112] on icon at bounding box center [733, 109] width 9 height 9
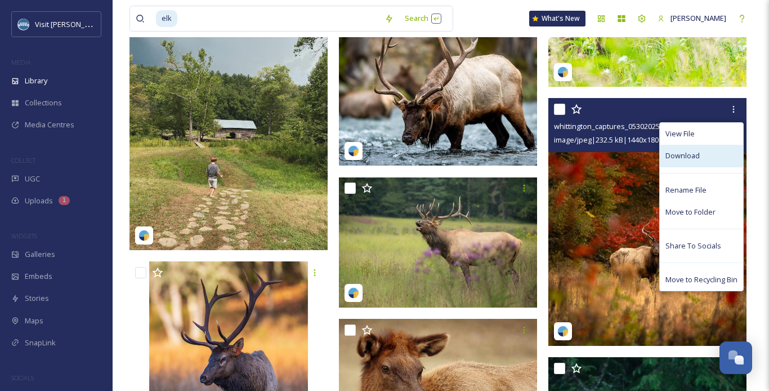
click at [677, 157] on span "Download" at bounding box center [682, 155] width 34 height 11
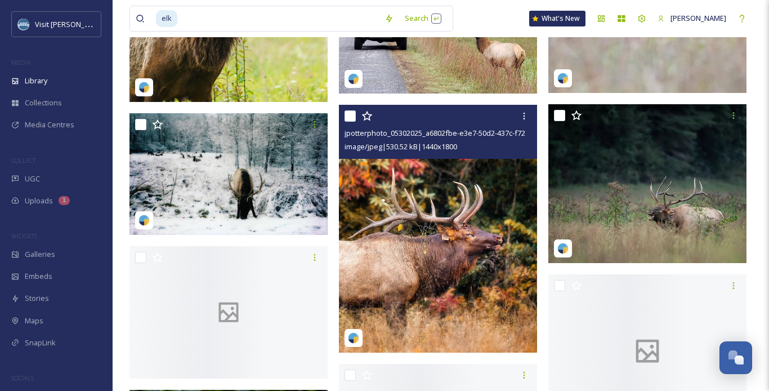
scroll to position [8577, 0]
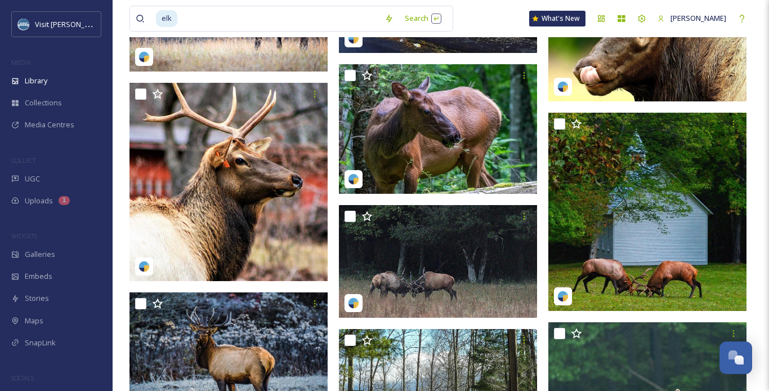
scroll to position [3702, 0]
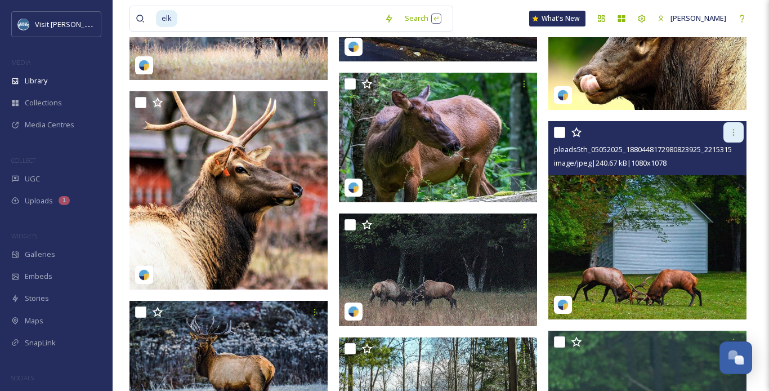
click at [733, 139] on div at bounding box center [733, 132] width 20 height 20
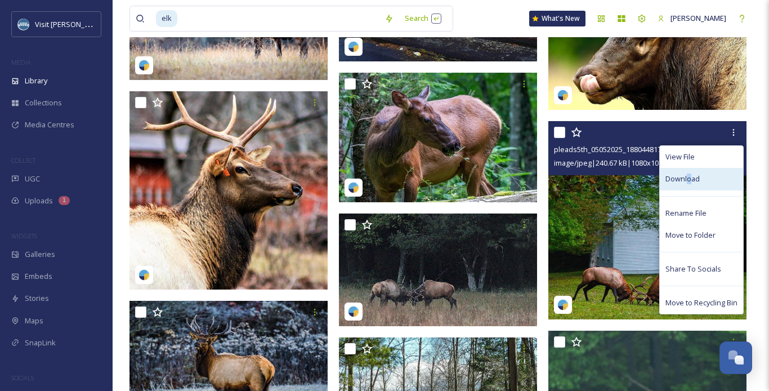
click at [688, 175] on span "Download" at bounding box center [682, 178] width 34 height 11
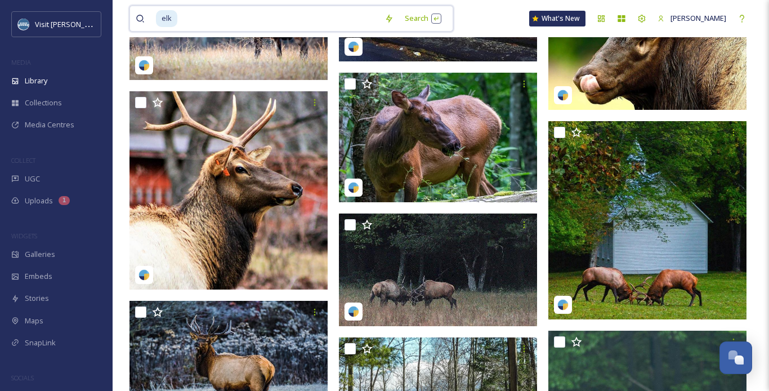
drag, startPoint x: 224, startPoint y: 15, endPoint x: 119, endPoint y: 14, distance: 104.7
type input "e"
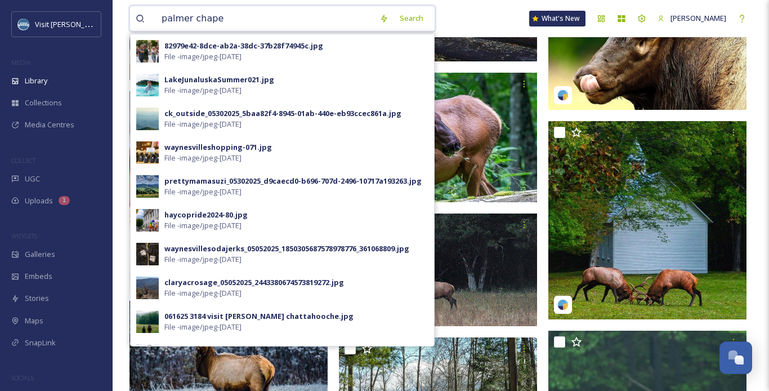
type input "[PERSON_NAME][GEOGRAPHIC_DATA]"
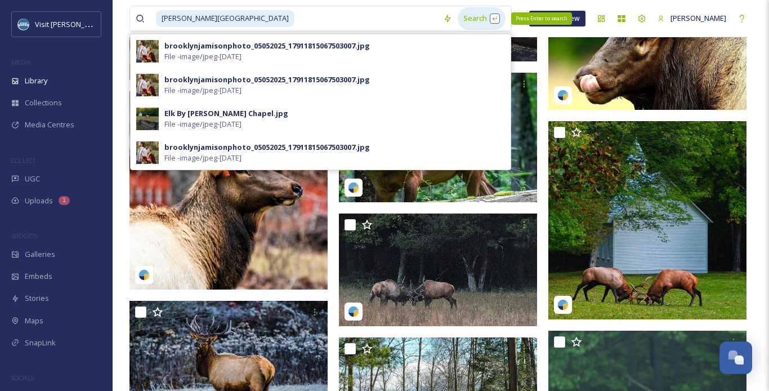
click at [458, 21] on div "Search Press Enter to search" at bounding box center [482, 18] width 48 height 22
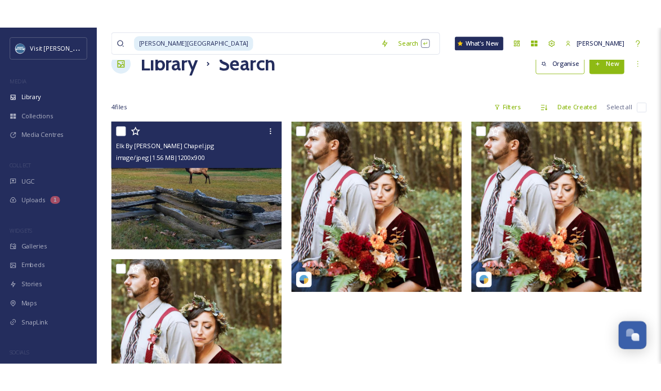
scroll to position [18, 0]
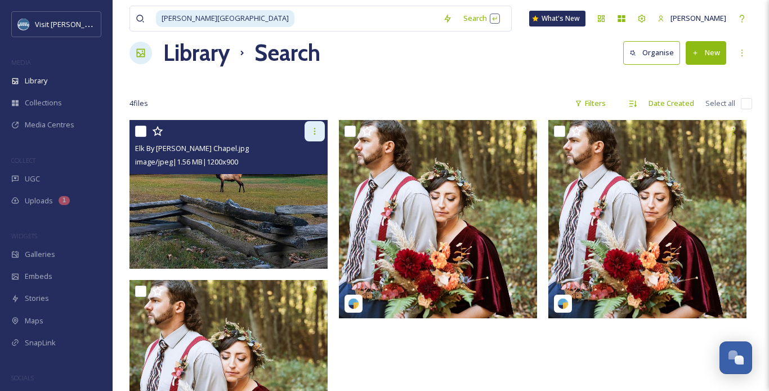
click at [313, 133] on icon at bounding box center [314, 131] width 9 height 9
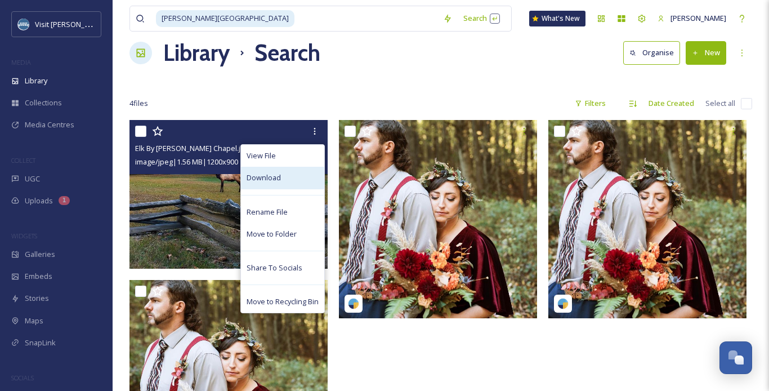
click at [289, 177] on div "Download" at bounding box center [282, 178] width 83 height 22
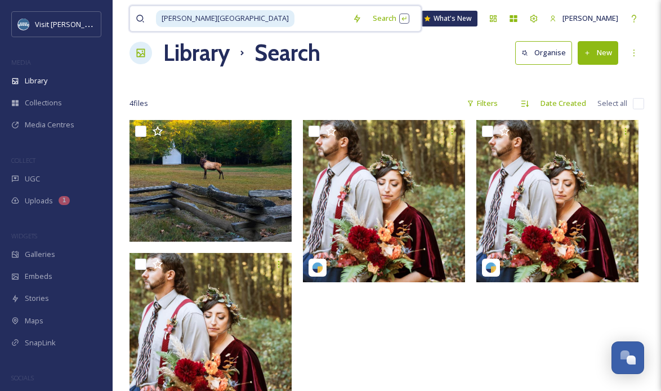
drag, startPoint x: 227, startPoint y: 19, endPoint x: 150, endPoint y: 16, distance: 76.6
click at [150, 16] on div "[PERSON_NAME][GEOGRAPHIC_DATA]" at bounding box center [241, 18] width 211 height 25
type input "p"
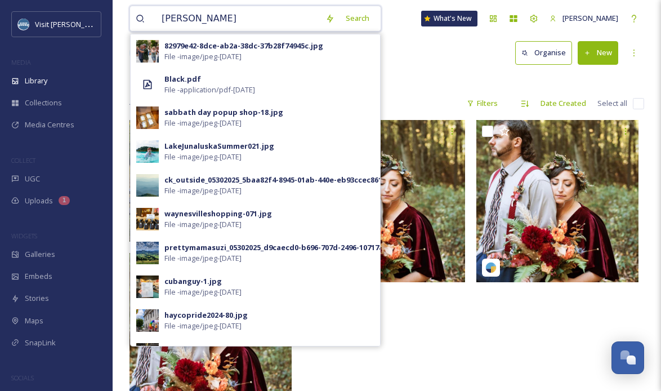
type input "[PERSON_NAME] house"
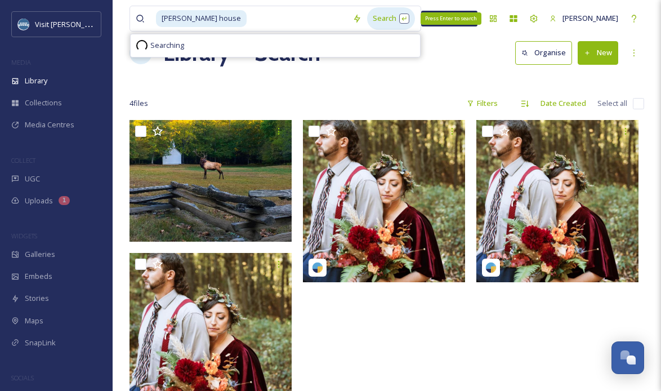
click at [367, 21] on div "Search Press Enter to search" at bounding box center [391, 18] width 48 height 22
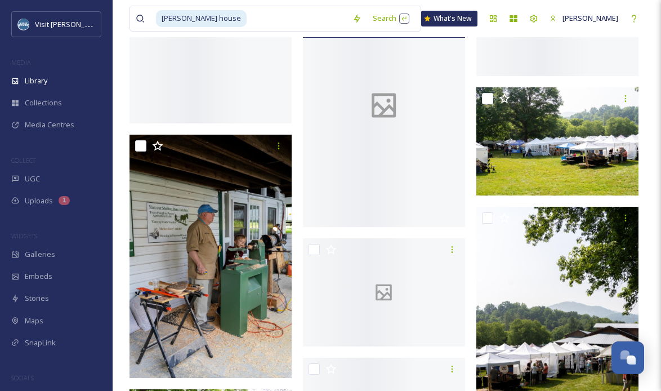
scroll to position [3221, 0]
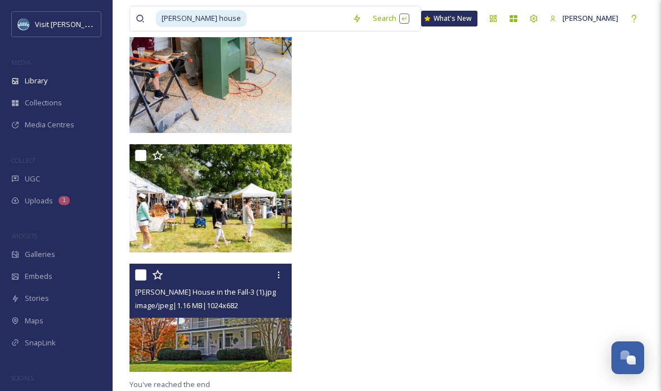
click at [216, 327] on img at bounding box center [210, 317] width 162 height 108
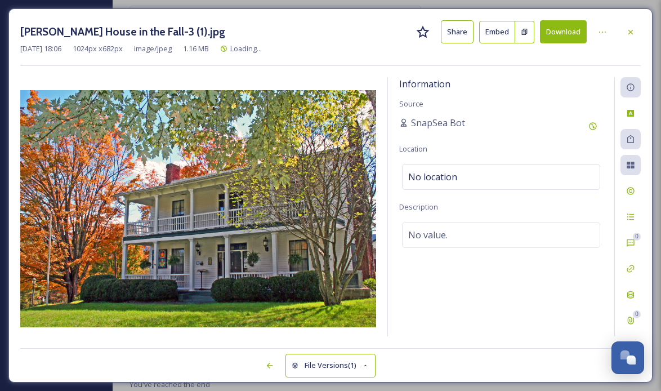
click at [567, 32] on button "Download" at bounding box center [563, 31] width 47 height 23
click at [633, 30] on icon at bounding box center [630, 32] width 9 height 9
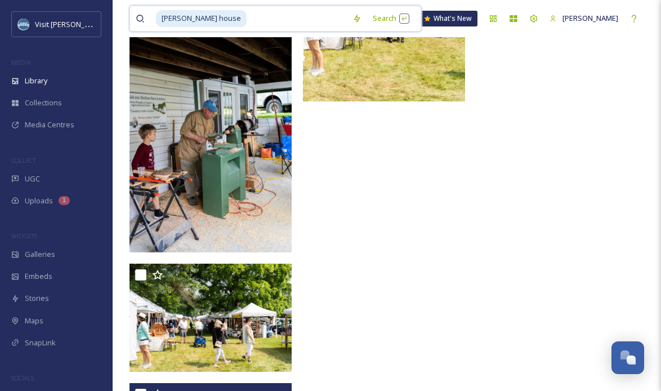
click at [248, 13] on input at bounding box center [297, 18] width 99 height 25
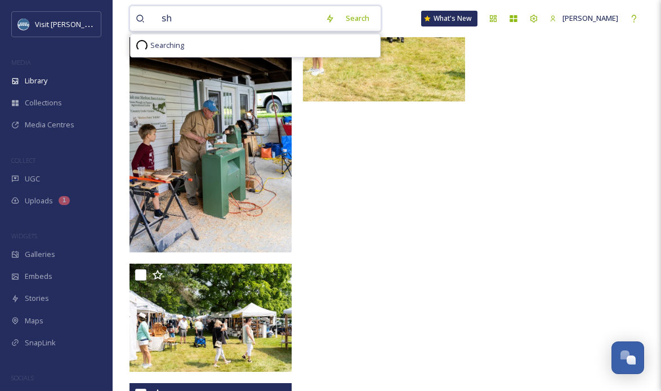
type input "s"
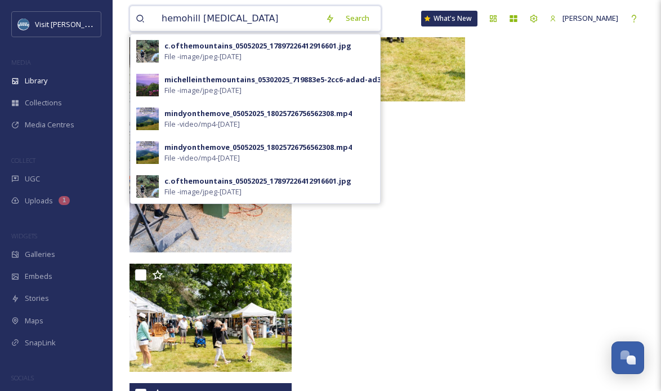
type input "hemohill bald"
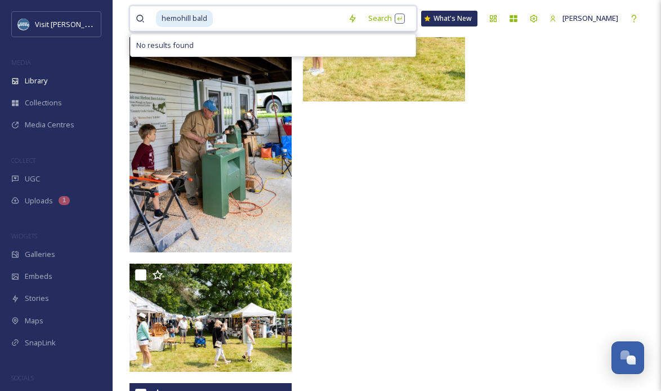
drag, startPoint x: 240, startPoint y: 23, endPoint x: 118, endPoint y: 9, distance: 122.9
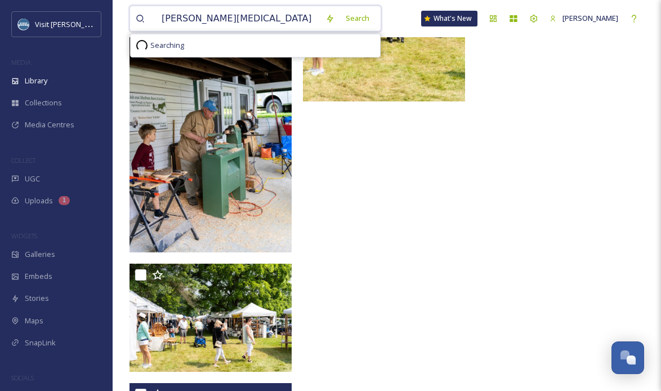
type input "[PERSON_NAME] bald"
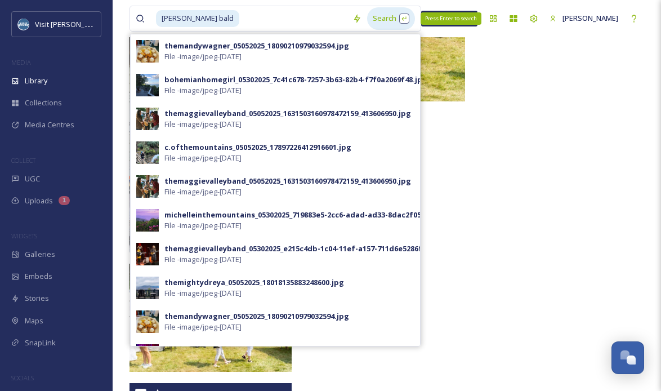
click at [368, 21] on div "Search Press Enter to search" at bounding box center [391, 18] width 48 height 22
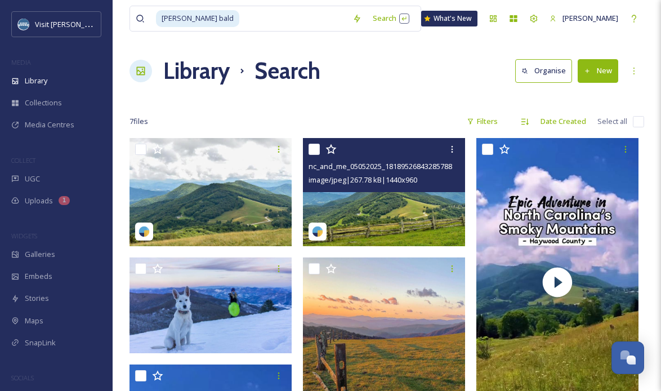
click at [381, 188] on div "nc_and_me_05052025_18189526843285788.jpg image/jpeg | 267.78 kB | 1440 x 960" at bounding box center [384, 165] width 162 height 54
click at [390, 200] on img at bounding box center [384, 192] width 162 height 108
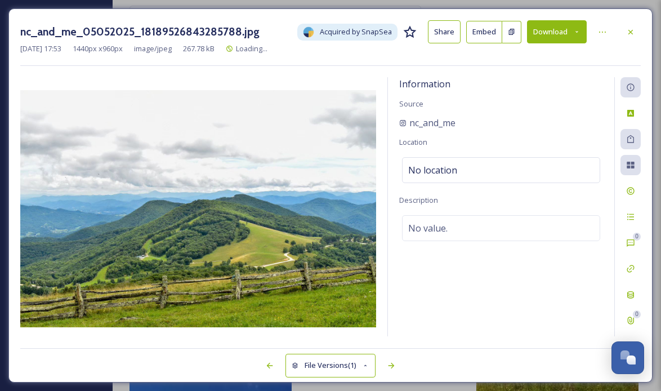
click at [572, 34] on button "Download" at bounding box center [557, 31] width 60 height 23
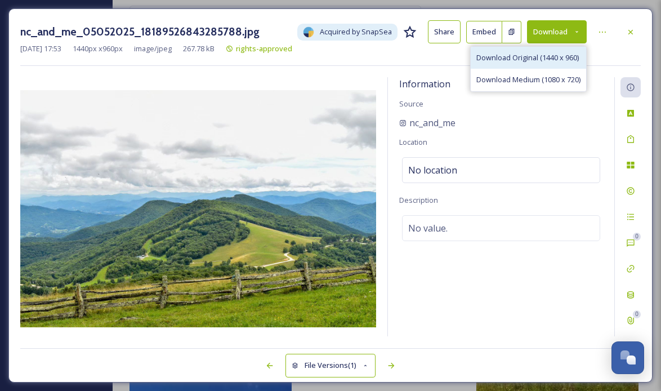
click at [530, 60] on span "Download Original (1440 x 960)" at bounding box center [527, 57] width 102 height 11
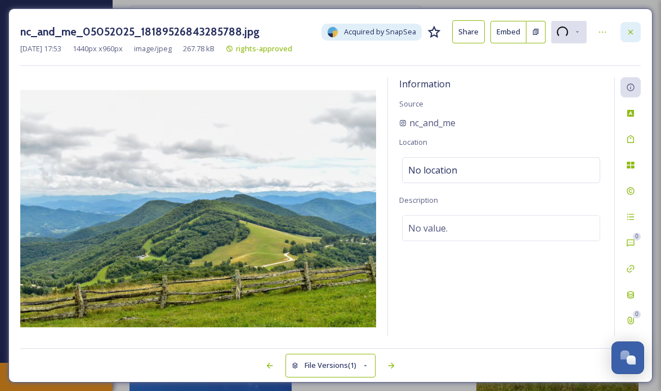
click at [633, 29] on icon at bounding box center [630, 32] width 9 height 9
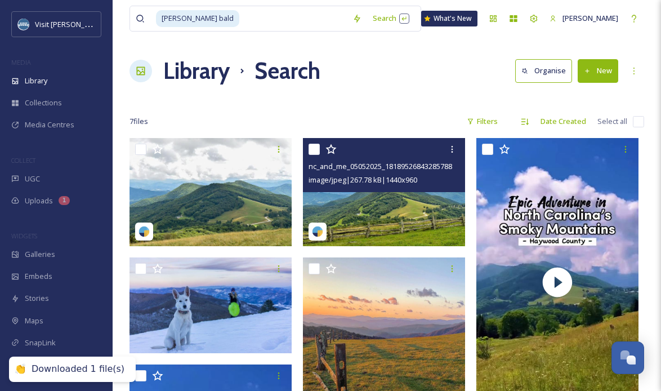
click at [348, 86] on div "Library Search Organise New" at bounding box center [386, 71] width 514 height 34
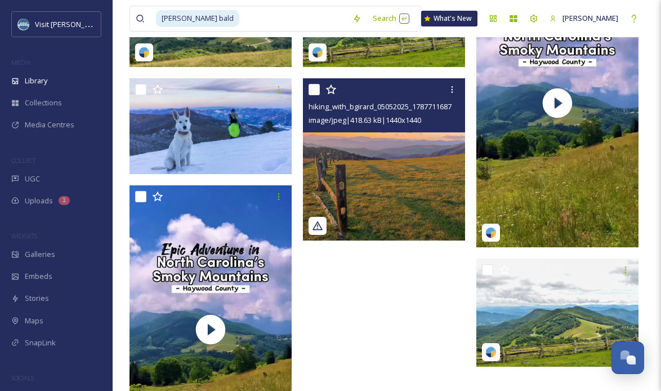
scroll to position [180, 0]
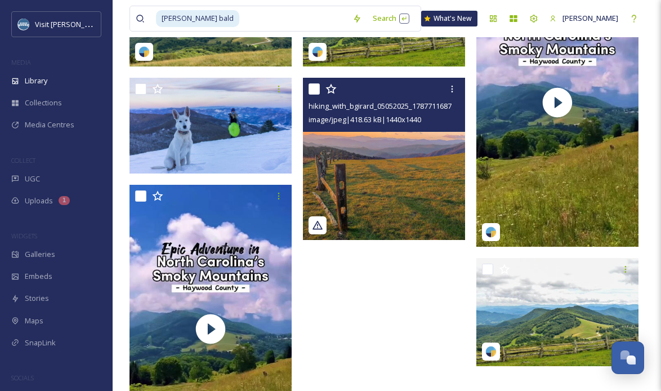
click at [404, 164] on img at bounding box center [384, 159] width 162 height 162
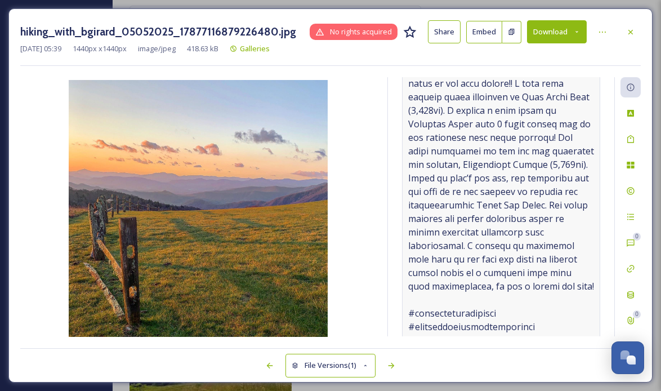
scroll to position [537, 0]
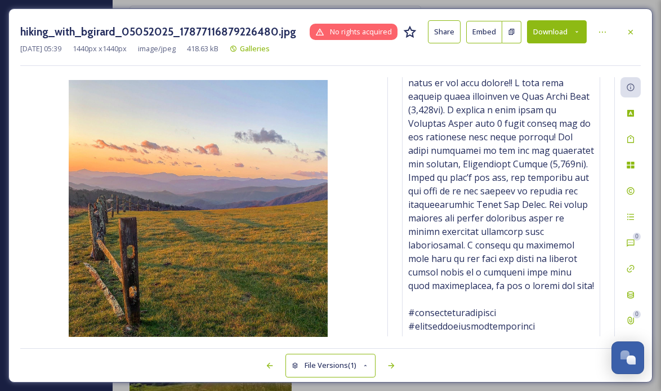
click at [553, 32] on button "Download" at bounding box center [557, 31] width 60 height 23
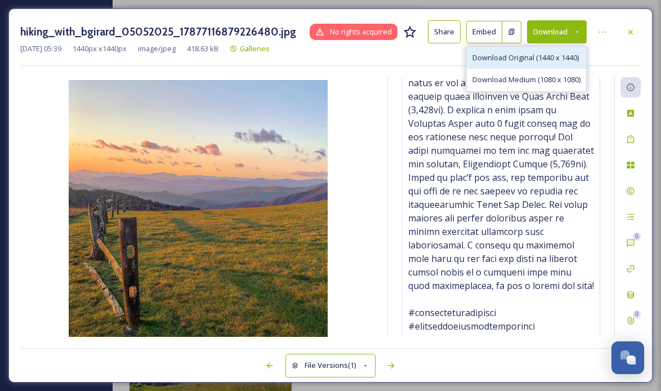
click at [541, 60] on span "Download Original (1440 x 1440)" at bounding box center [525, 57] width 106 height 11
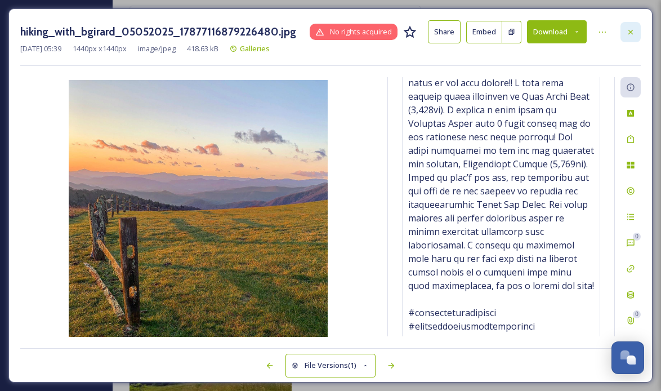
click at [634, 33] on icon at bounding box center [630, 32] width 9 height 9
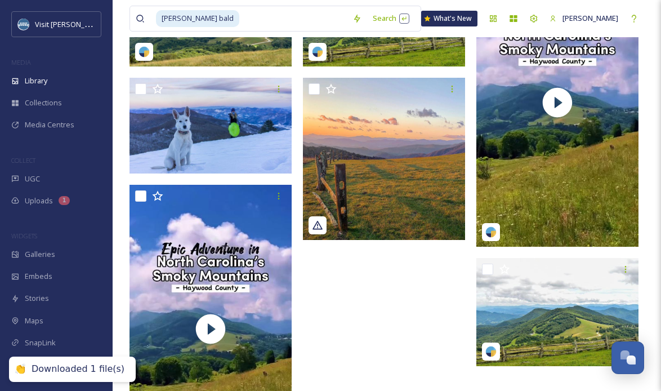
click at [363, 280] on div at bounding box center [387, 218] width 168 height 520
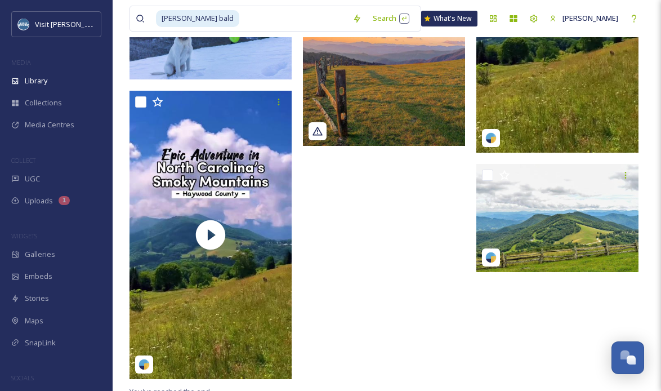
scroll to position [273, 0]
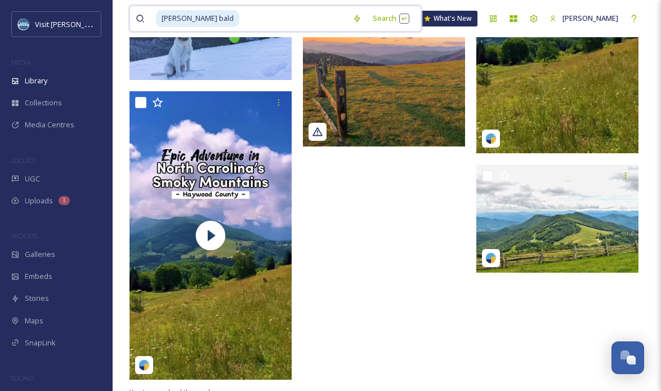
drag, startPoint x: 232, startPoint y: 18, endPoint x: 146, endPoint y: 10, distance: 86.5
click at [146, 13] on div "[PERSON_NAME] bald" at bounding box center [241, 18] width 211 height 25
type input "h"
type input "the swag"
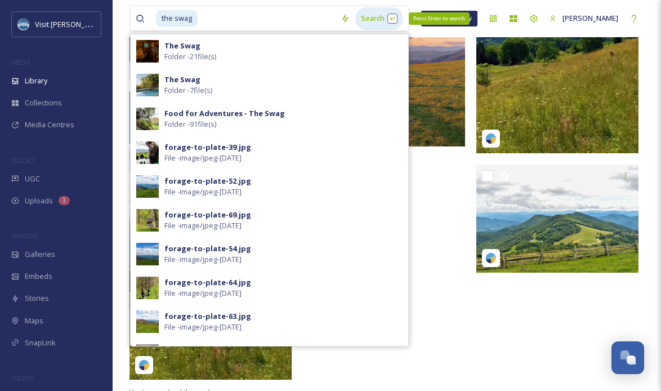
click at [364, 17] on div "Search Press Enter to search" at bounding box center [379, 18] width 48 height 22
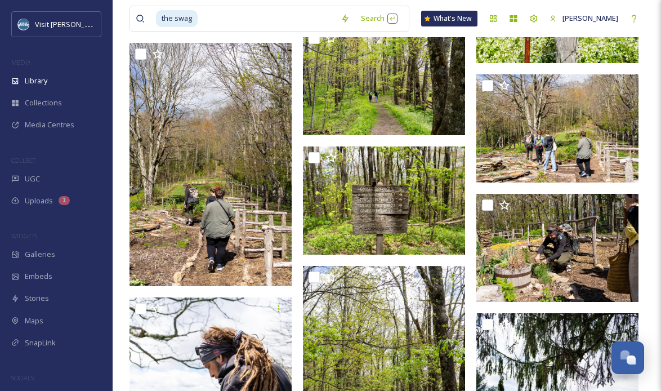
scroll to position [4307, 0]
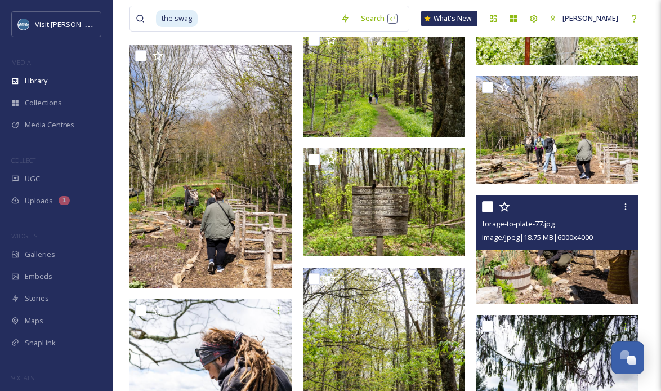
click at [538, 248] on div "forage-to-plate-77.jpg image/jpeg | 18.75 MB | 6000 x 4000" at bounding box center [557, 222] width 162 height 54
click at [535, 267] on img at bounding box center [557, 249] width 162 height 108
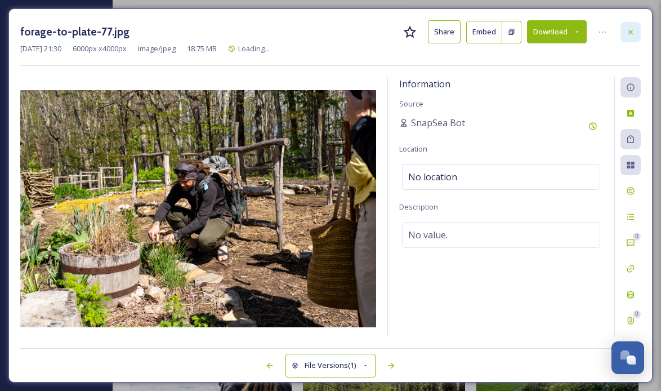
click at [633, 31] on icon at bounding box center [630, 32] width 9 height 9
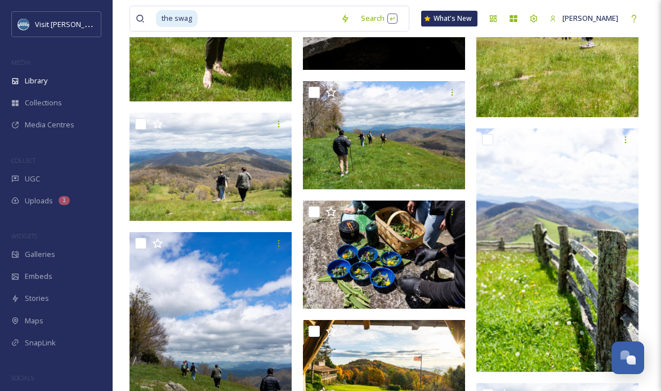
scroll to position [5241, 0]
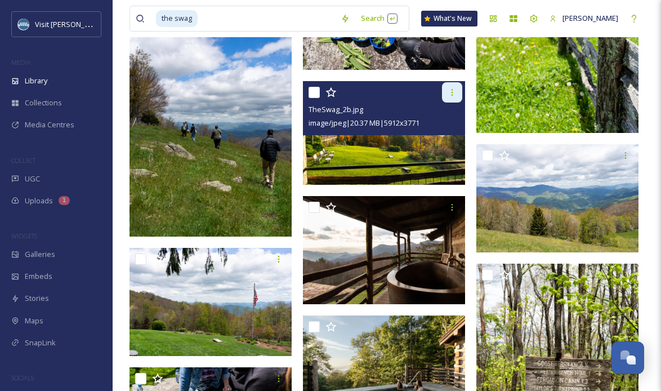
click at [455, 92] on icon at bounding box center [452, 92] width 9 height 9
click at [349, 150] on img at bounding box center [384, 132] width 162 height 103
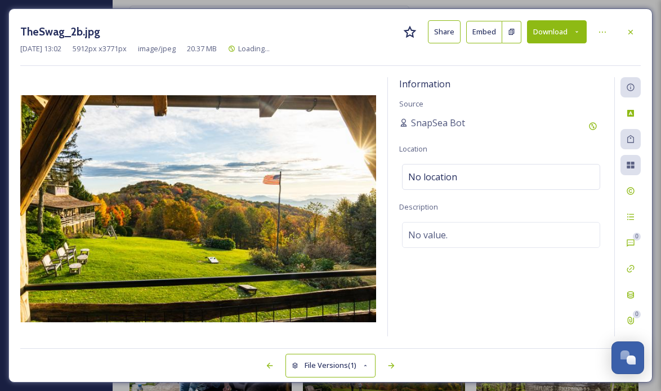
click at [540, 33] on button "Download" at bounding box center [557, 31] width 60 height 23
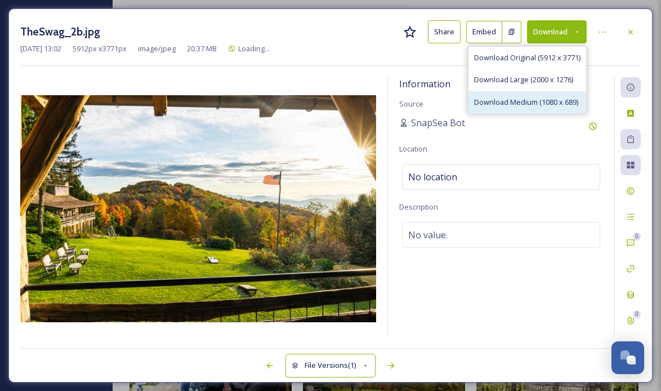
click at [514, 98] on span "Download Medium (1080 x 689)" at bounding box center [526, 102] width 104 height 11
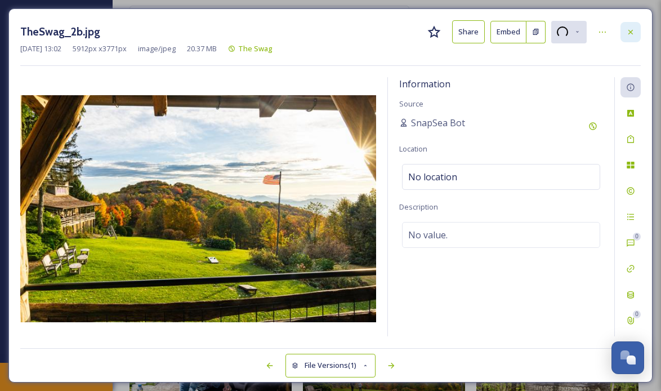
click at [630, 32] on icon at bounding box center [630, 31] width 5 height 5
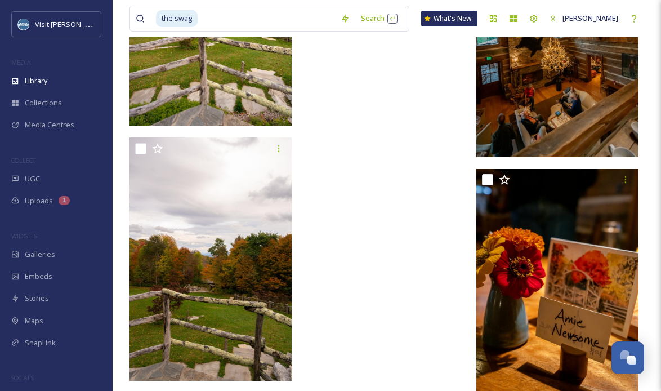
scroll to position [7164, 0]
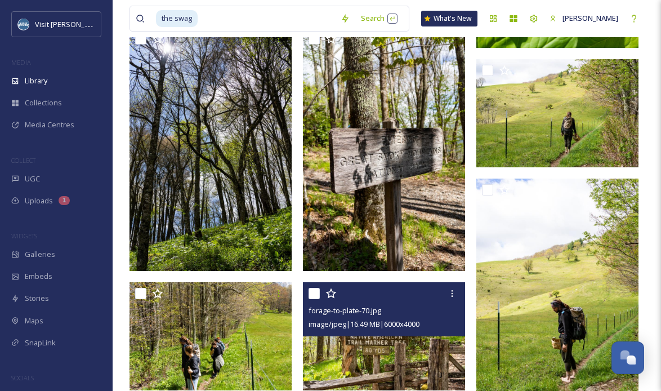
scroll to position [3319, 0]
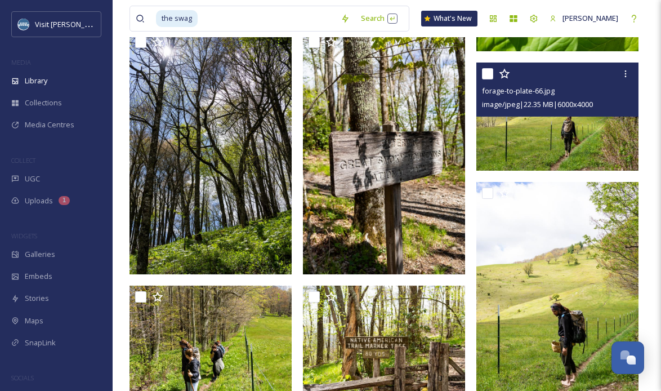
click at [533, 131] on img at bounding box center [557, 116] width 162 height 108
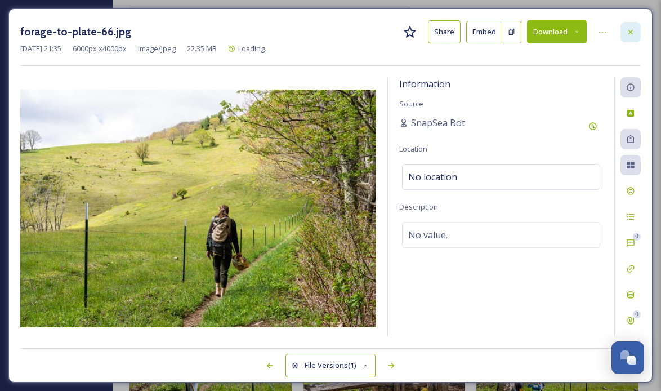
click at [624, 37] on div at bounding box center [630, 32] width 20 height 20
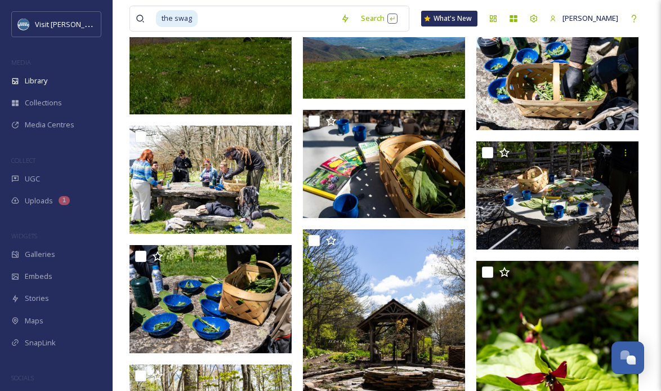
scroll to position [2851, 0]
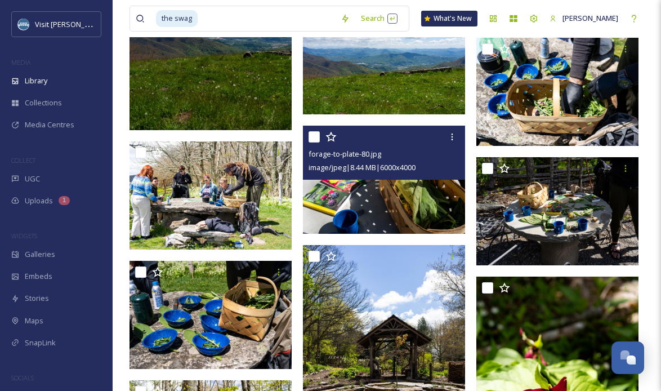
click at [374, 197] on img at bounding box center [384, 180] width 162 height 108
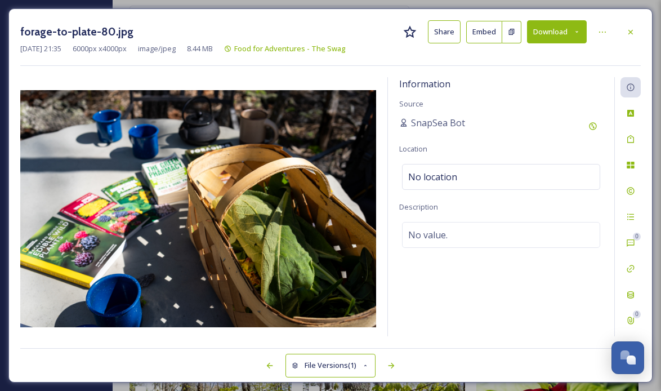
click at [629, 21] on div "forage-to-plate-80.jpg Share Embed Download" at bounding box center [330, 31] width 620 height 23
click at [629, 26] on div at bounding box center [630, 32] width 20 height 20
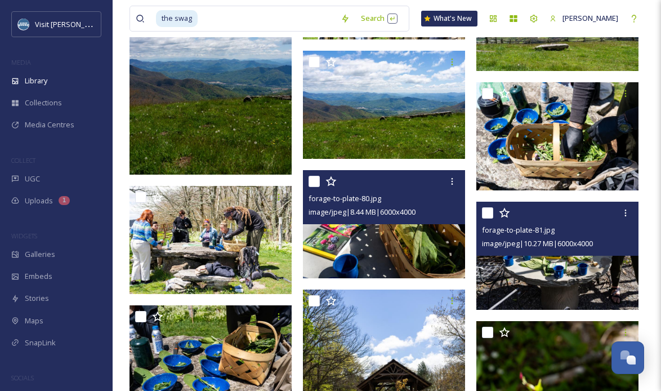
scroll to position [2792, 0]
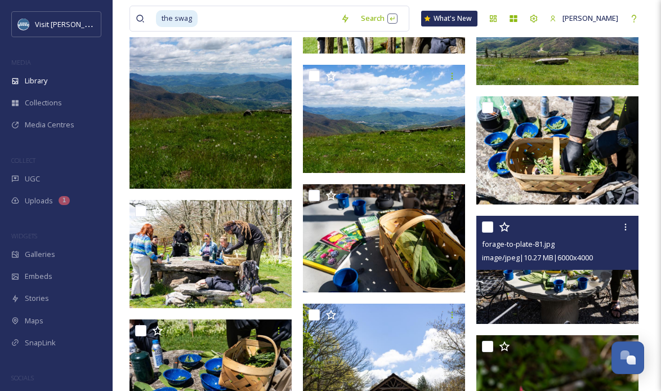
click at [544, 284] on img at bounding box center [557, 270] width 162 height 108
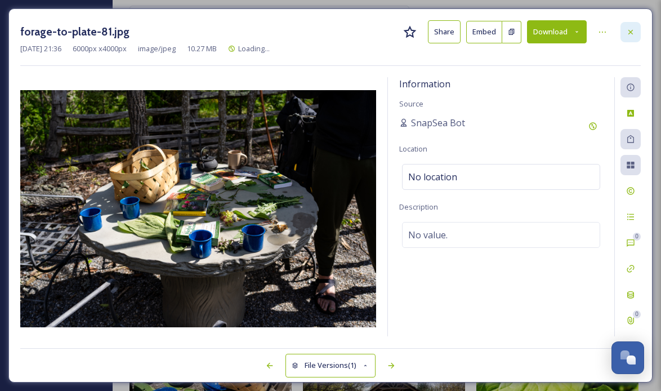
click at [633, 28] on icon at bounding box center [630, 32] width 9 height 9
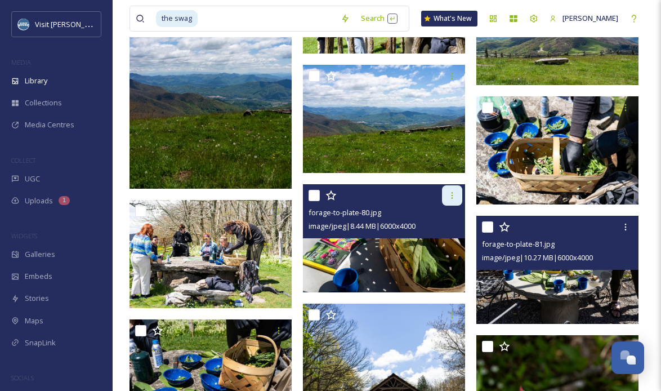
click at [450, 195] on icon at bounding box center [452, 195] width 9 height 9
click at [346, 266] on img at bounding box center [384, 238] width 162 height 108
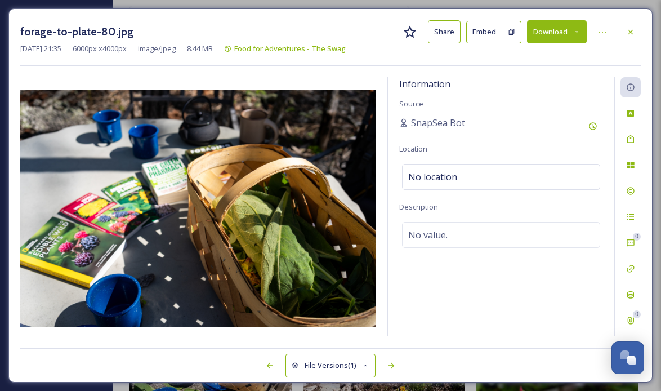
click at [552, 34] on button "Download" at bounding box center [557, 31] width 60 height 23
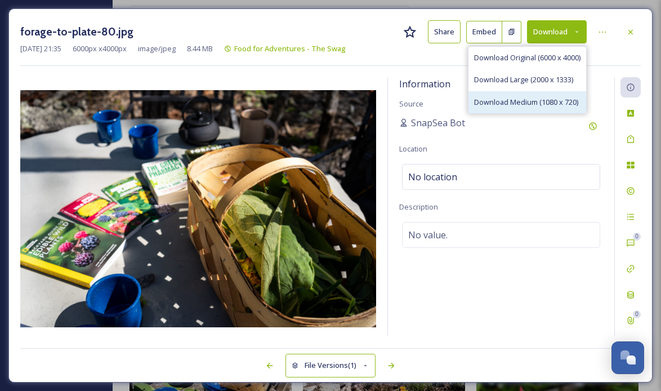
click at [529, 97] on span "Download Medium (1080 x 720)" at bounding box center [526, 102] width 104 height 11
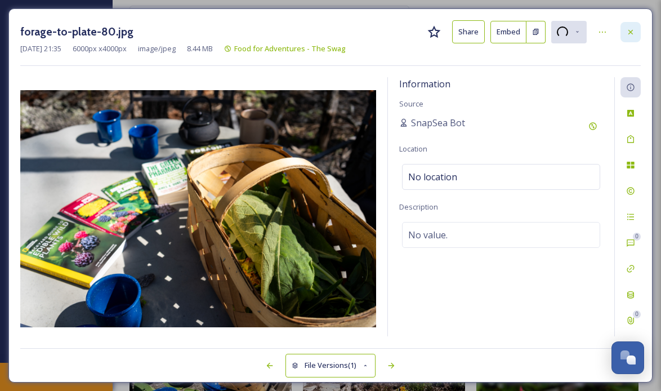
click at [626, 30] on icon at bounding box center [630, 32] width 9 height 9
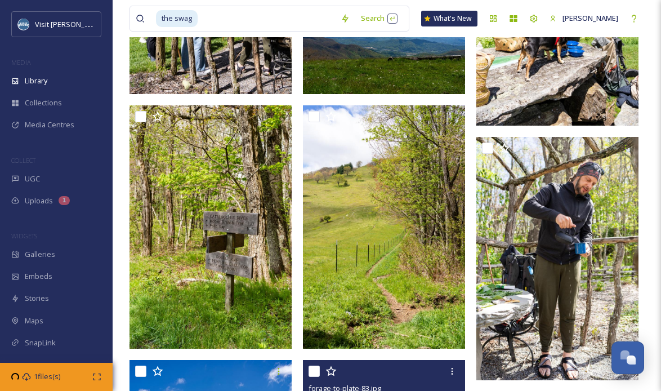
scroll to position [2375, 0]
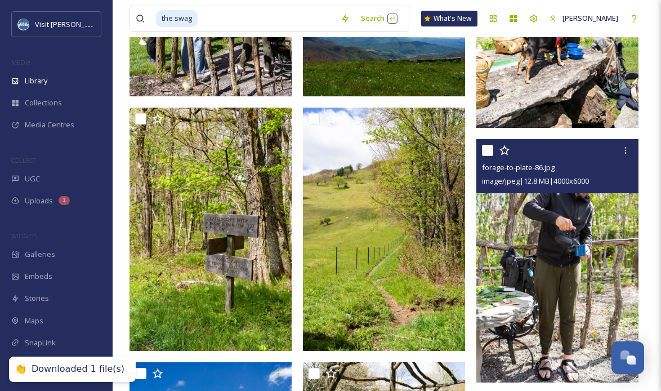
click at [599, 246] on img at bounding box center [557, 260] width 162 height 243
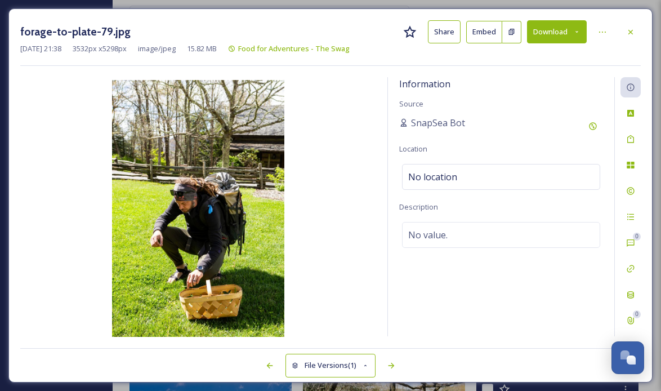
click at [555, 25] on button "Download" at bounding box center [557, 31] width 60 height 23
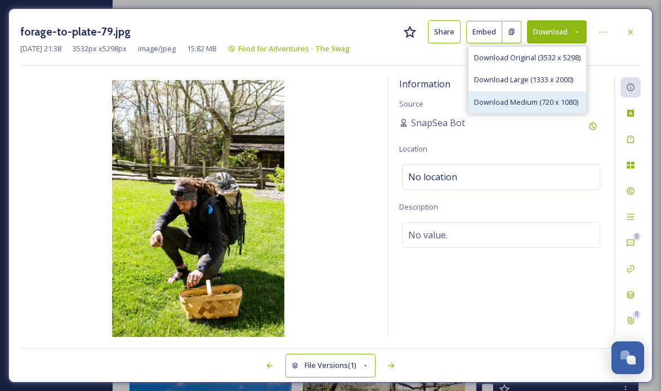
click at [523, 105] on span "Download Medium (720 x 1080)" at bounding box center [526, 102] width 104 height 11
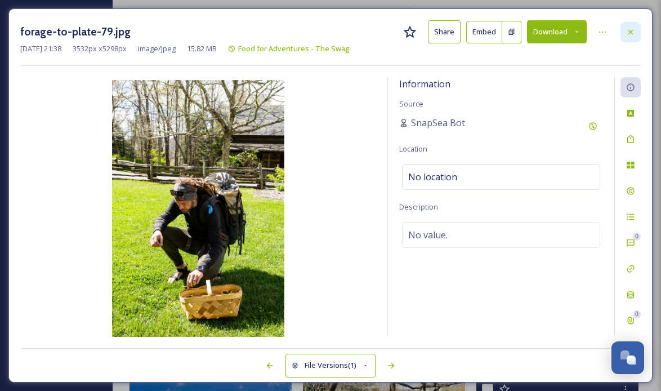
click at [630, 34] on icon at bounding box center [630, 32] width 9 height 9
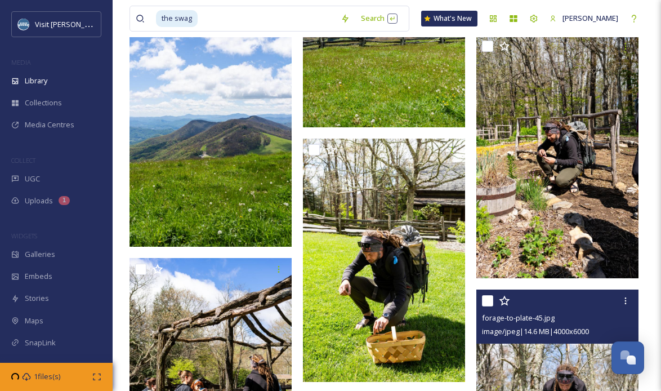
scroll to position [1970, 0]
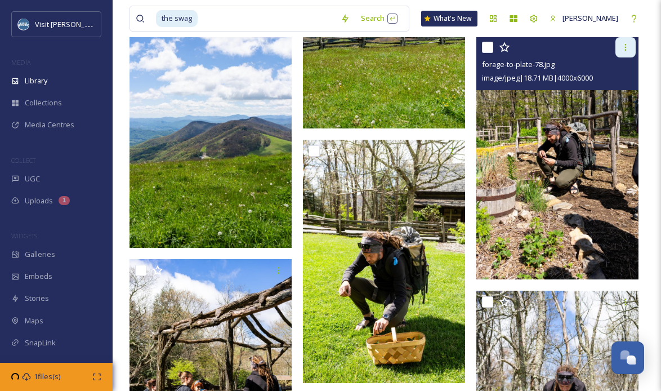
click at [621, 49] on icon at bounding box center [625, 47] width 9 height 9
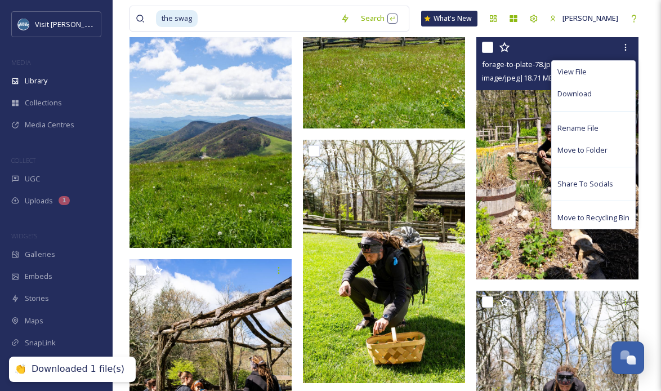
click at [530, 123] on img at bounding box center [557, 157] width 162 height 243
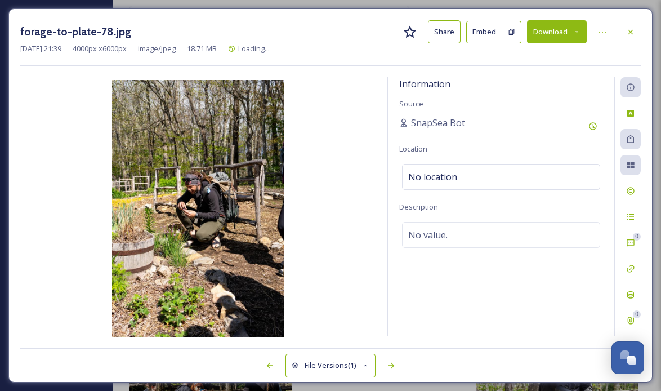
click at [556, 35] on button "Download" at bounding box center [557, 31] width 60 height 23
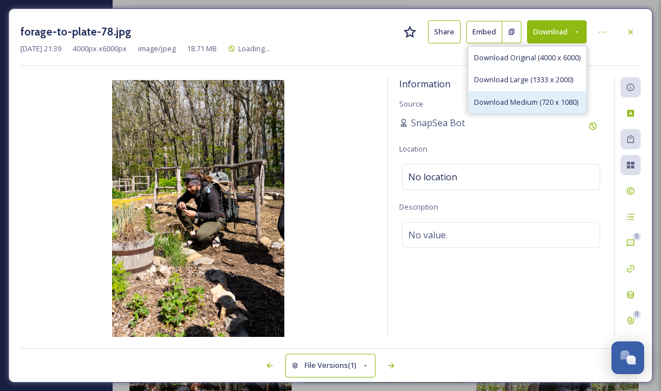
click at [534, 99] on span "Download Medium (720 x 1080)" at bounding box center [526, 102] width 104 height 11
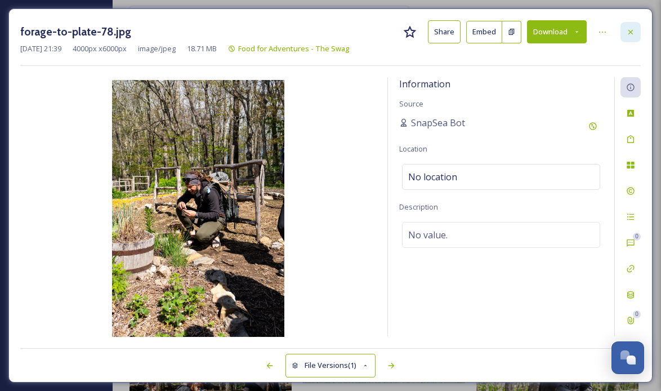
click at [634, 41] on div at bounding box center [630, 32] width 20 height 20
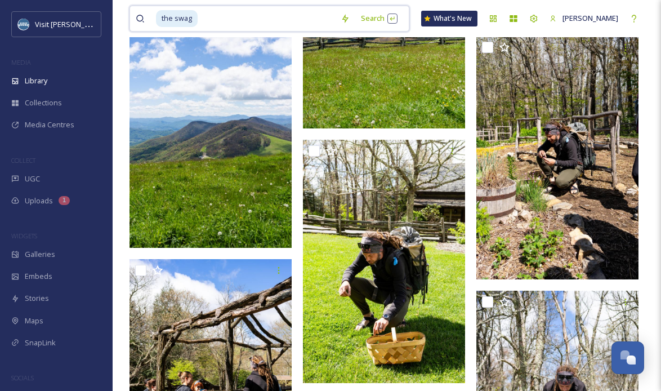
click at [199, 22] on input at bounding box center [267, 18] width 136 height 25
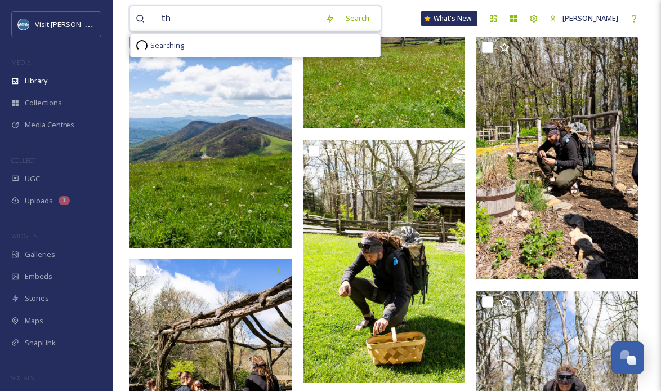
type input "t"
type input "pancakes"
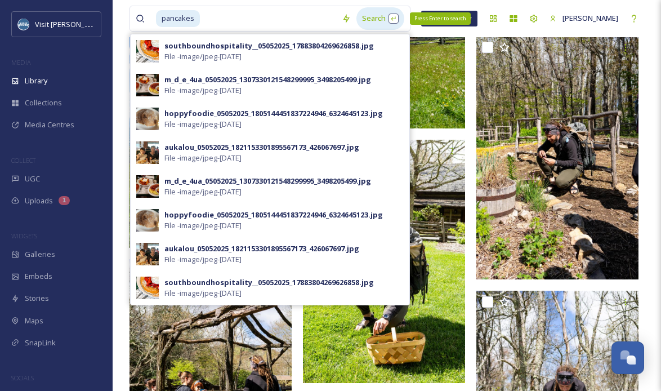
click at [376, 20] on div "Search Press Enter to search" at bounding box center [380, 18] width 48 height 22
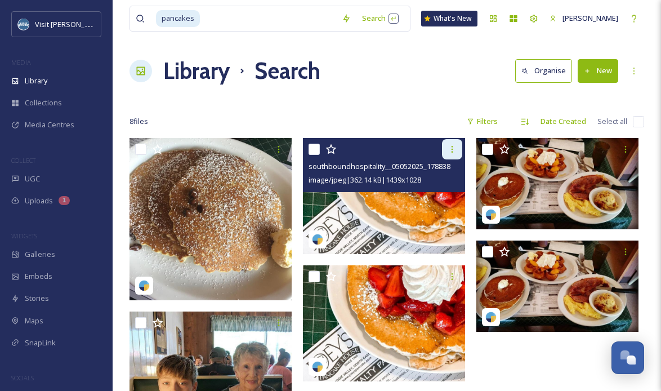
click at [455, 151] on icon at bounding box center [452, 149] width 9 height 9
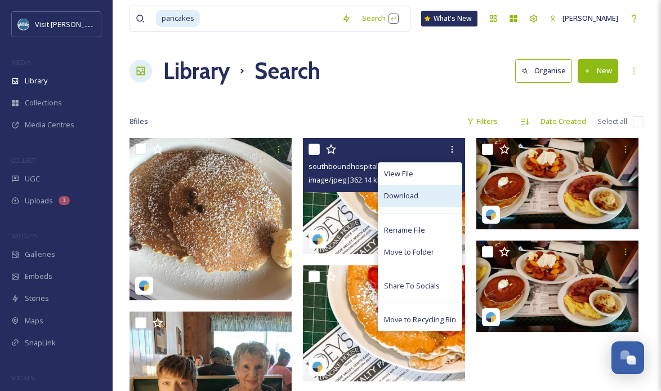
click at [424, 189] on div "Download" at bounding box center [419, 196] width 83 height 22
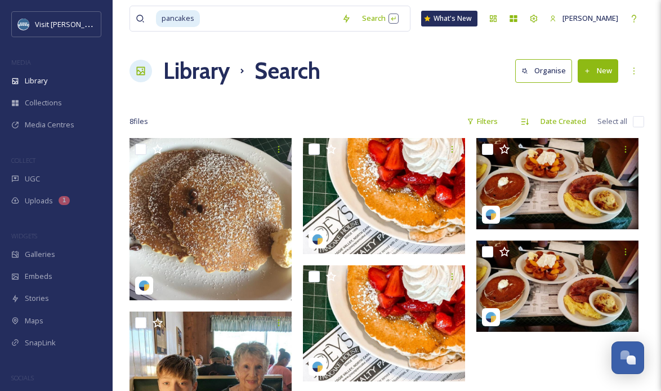
click at [528, 342] on div at bounding box center [560, 395] width 168 height 514
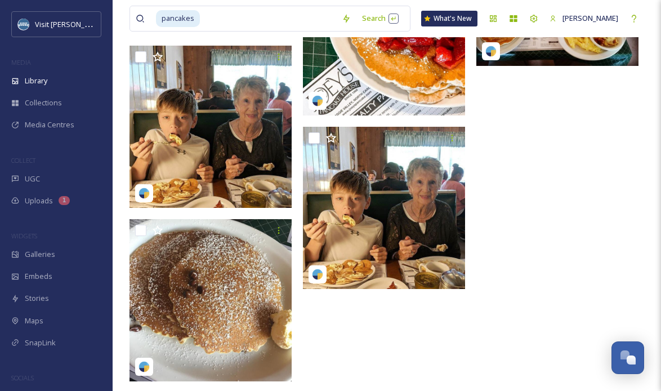
scroll to position [265, 0]
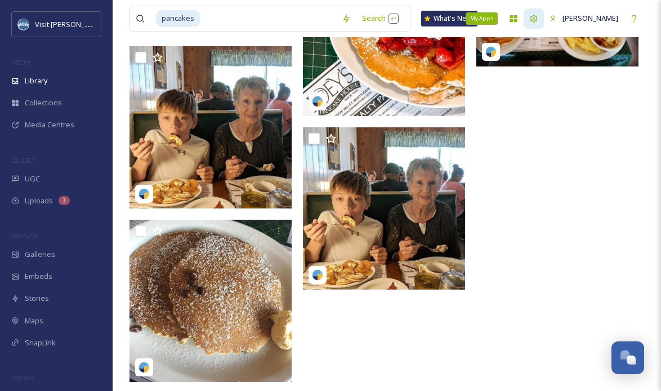
click at [529, 18] on div at bounding box center [533, 18] width 20 height 20
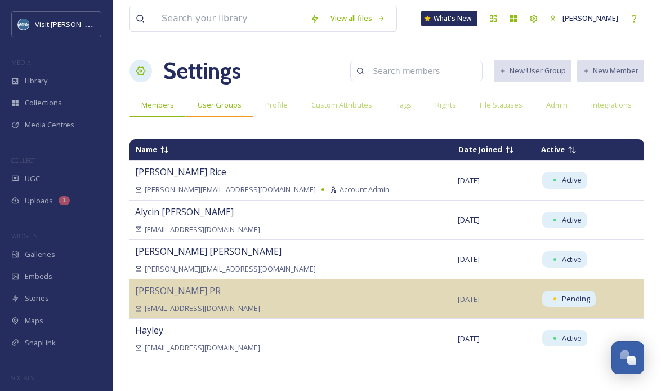
click at [207, 106] on span "User Groups" at bounding box center [220, 105] width 44 height 11
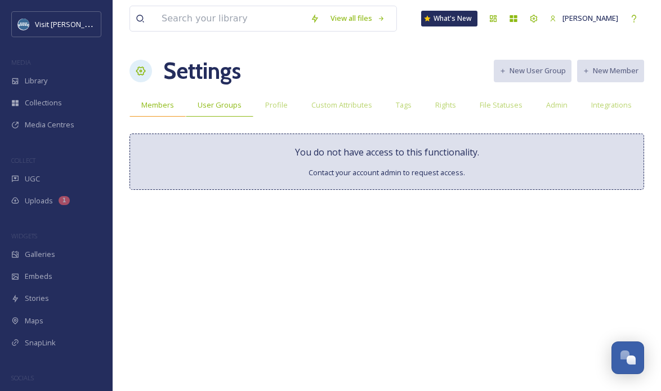
click at [150, 109] on span "Members" at bounding box center [157, 105] width 33 height 11
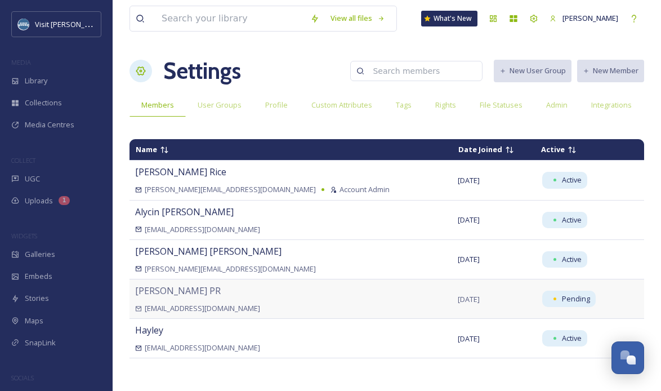
click at [290, 307] on div "[EMAIL_ADDRESS][DOMAIN_NAME]" at bounding box center [290, 308] width 311 height 11
click at [584, 296] on span "Pending" at bounding box center [581, 298] width 83 height 16
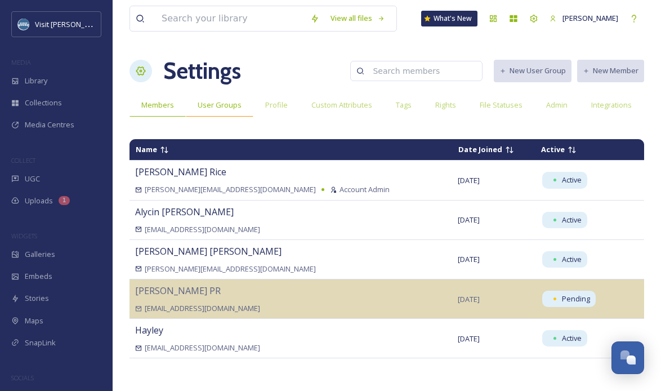
click at [207, 101] on span "User Groups" at bounding box center [220, 105] width 44 height 11
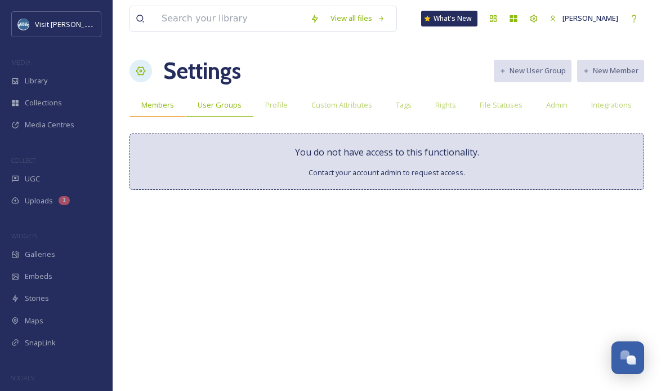
click at [165, 103] on span "Members" at bounding box center [157, 105] width 33 height 11
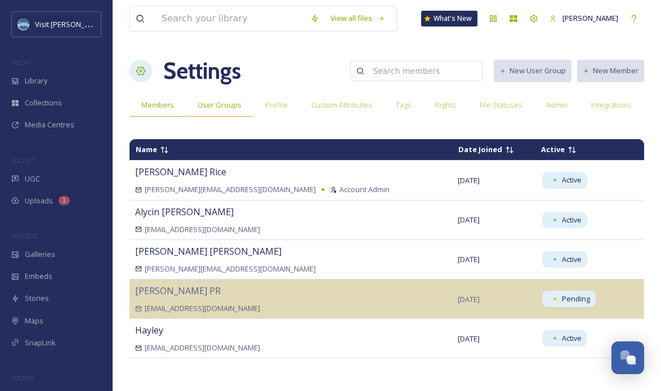
click at [198, 105] on span "User Groups" at bounding box center [220, 105] width 44 height 11
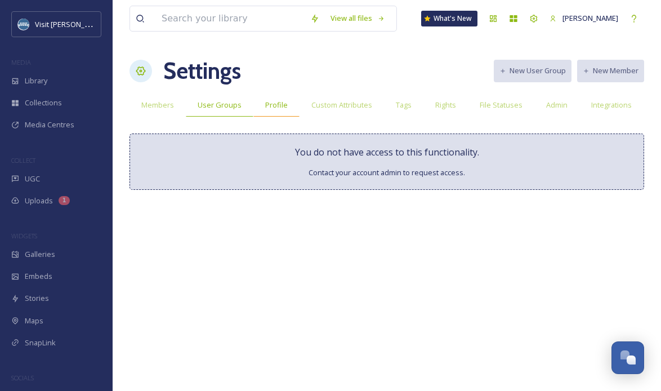
click at [276, 106] on span "Profile" at bounding box center [276, 105] width 23 height 11
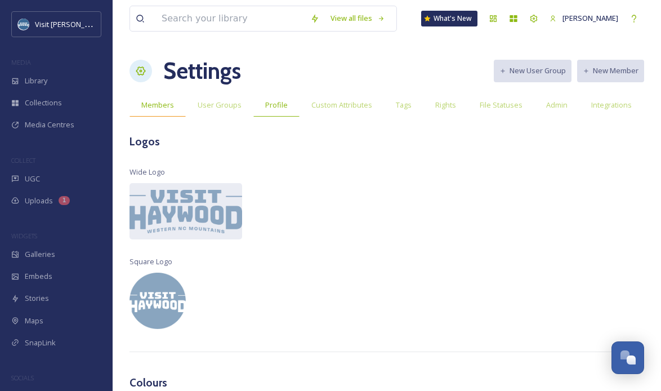
click at [156, 102] on span "Members" at bounding box center [157, 105] width 33 height 11
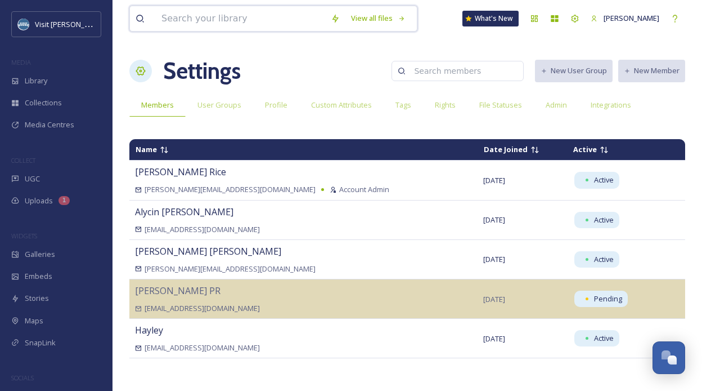
click at [214, 17] on input at bounding box center [240, 18] width 169 height 25
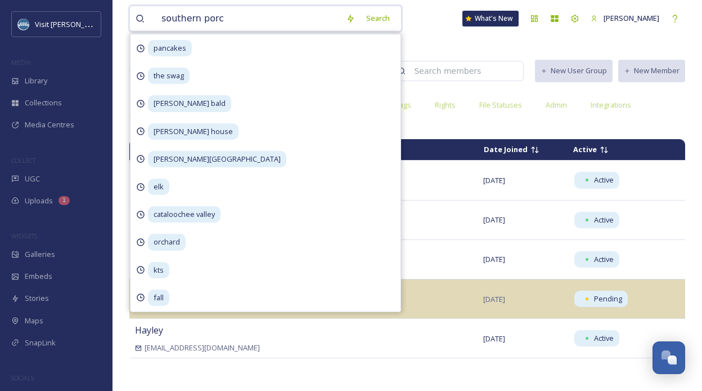
type input "southern porch"
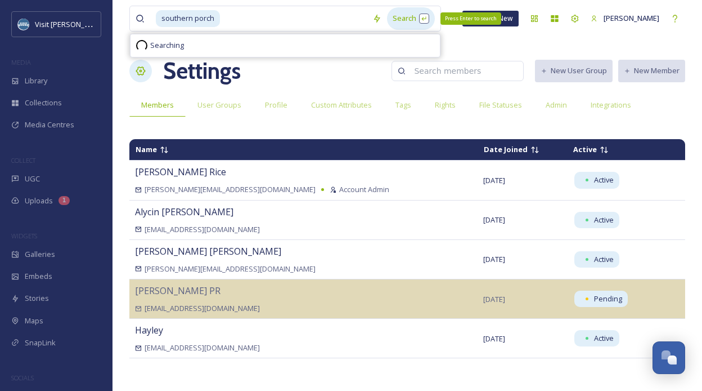
click at [395, 19] on div "Search Press Enter to search" at bounding box center [411, 18] width 48 height 22
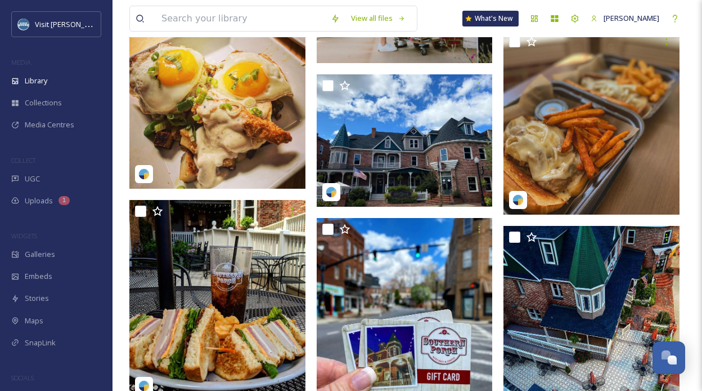
scroll to position [1131, 0]
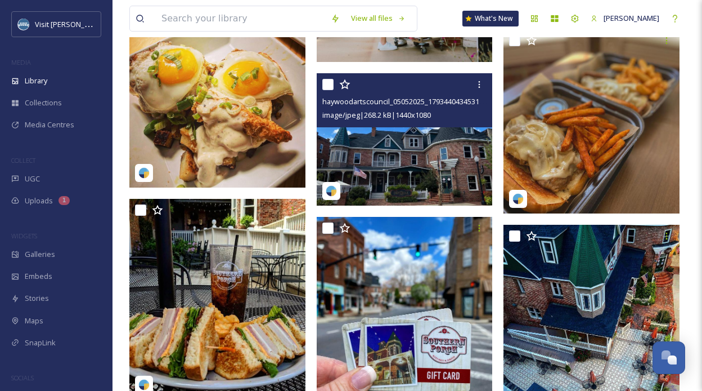
click at [409, 144] on img at bounding box center [405, 139] width 176 height 132
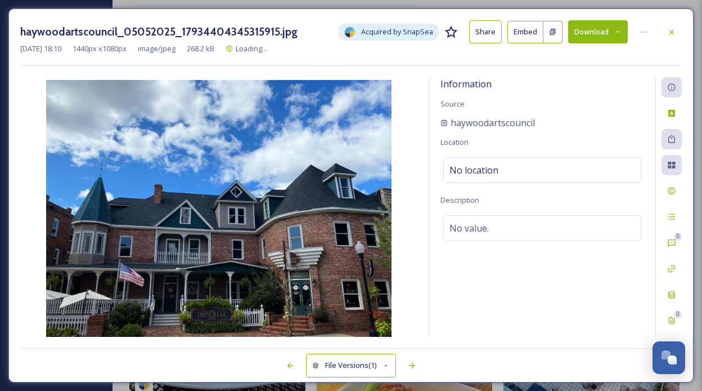
click at [603, 29] on button "Download" at bounding box center [599, 31] width 60 height 23
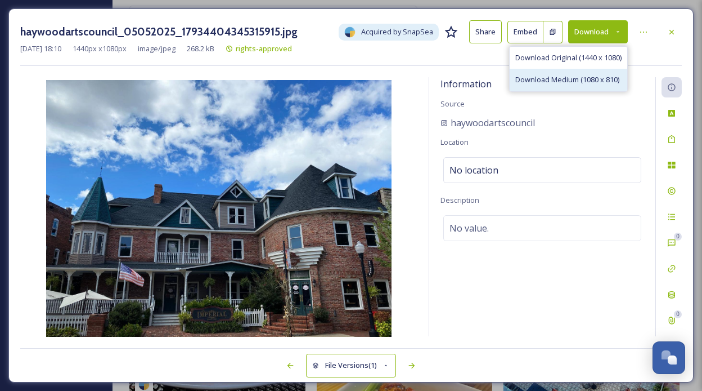
click at [580, 74] on span "Download Medium (1080 x 810)" at bounding box center [568, 79] width 104 height 11
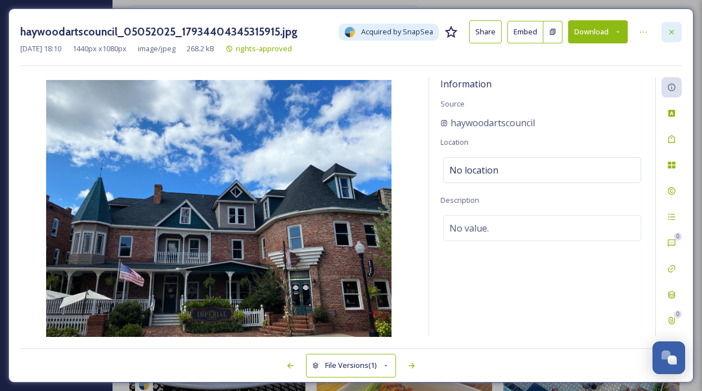
click at [672, 33] on icon at bounding box center [672, 32] width 9 height 9
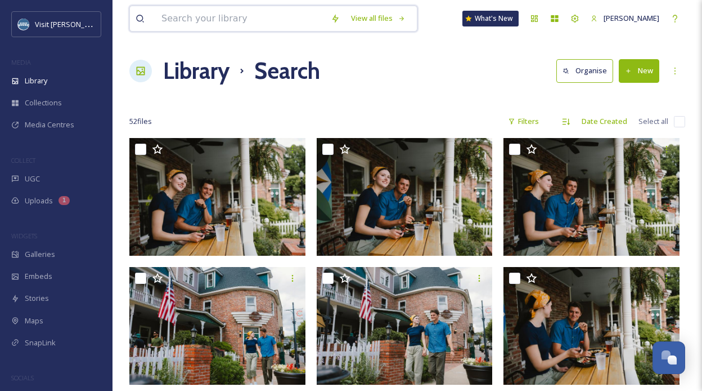
click at [207, 14] on input at bounding box center [240, 18] width 169 height 25
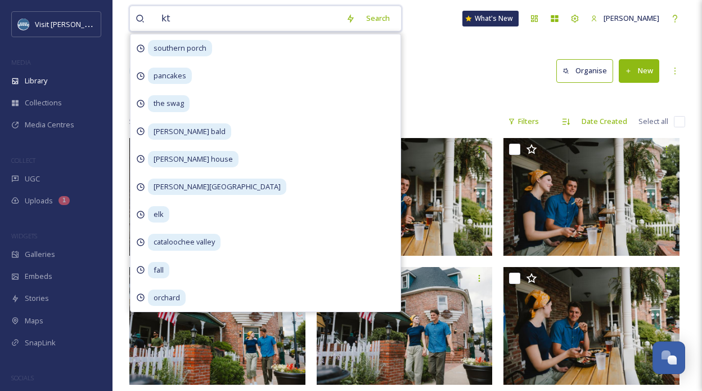
type input "kts"
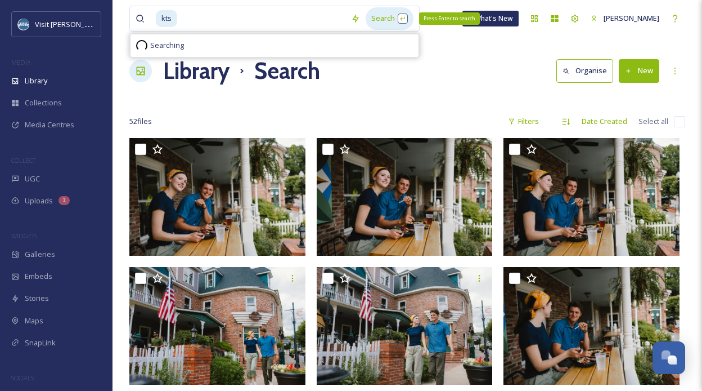
click at [372, 19] on div "Search Press Enter to search" at bounding box center [390, 18] width 48 height 22
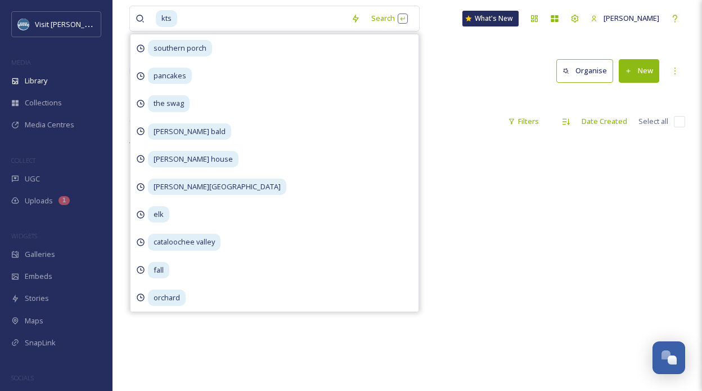
click at [452, 57] on div "Library Search Organise New" at bounding box center [407, 71] width 556 height 34
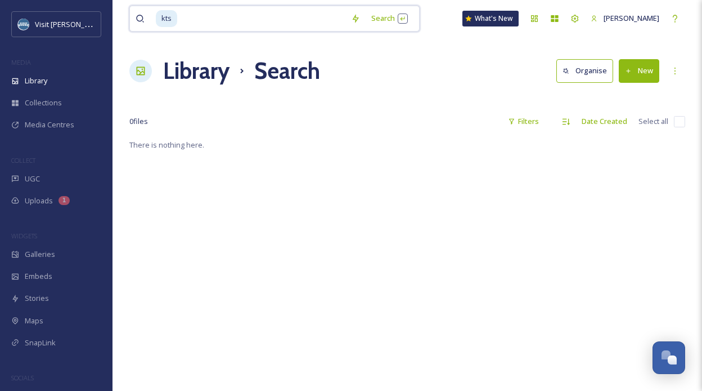
drag, startPoint x: 201, startPoint y: 19, endPoint x: 151, endPoint y: 17, distance: 49.6
click at [151, 17] on div "kts" at bounding box center [241, 18] width 210 height 25
type input "k"
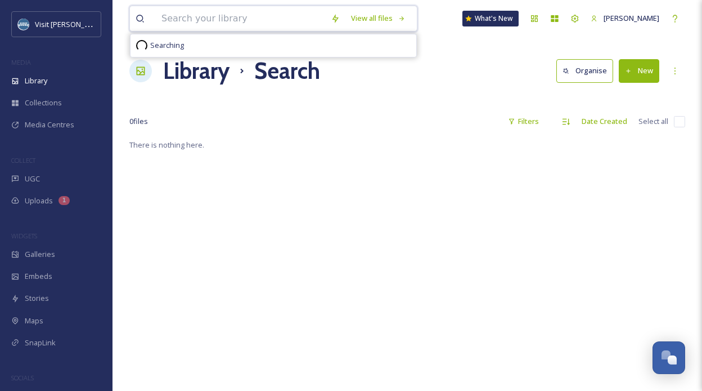
type input "o"
drag, startPoint x: 258, startPoint y: 23, endPoint x: 161, endPoint y: 11, distance: 98.0
click at [161, 11] on input "kts orchard" at bounding box center [248, 18] width 185 height 25
type input "apple orchard"
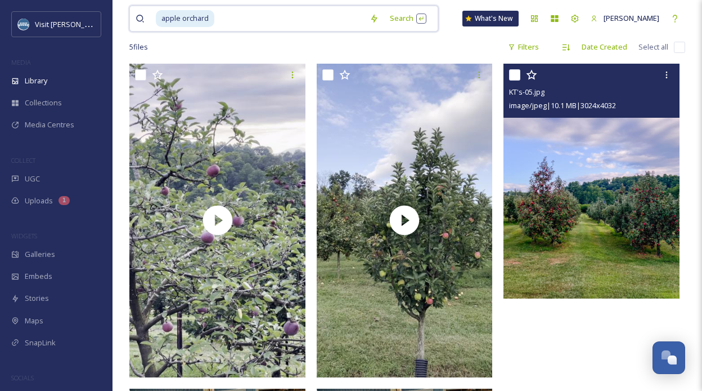
scroll to position [73, 0]
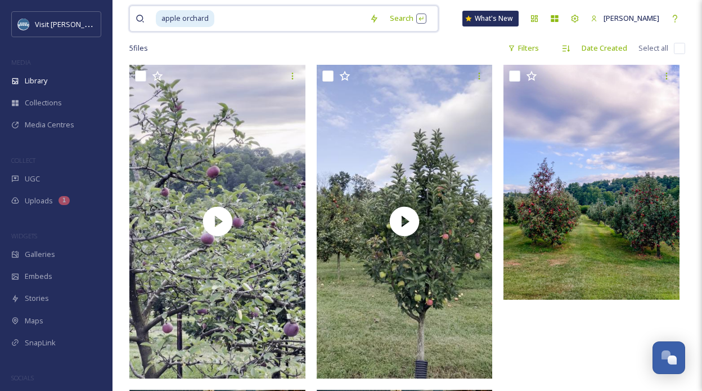
click at [229, 19] on input at bounding box center [290, 18] width 149 height 25
type input "a"
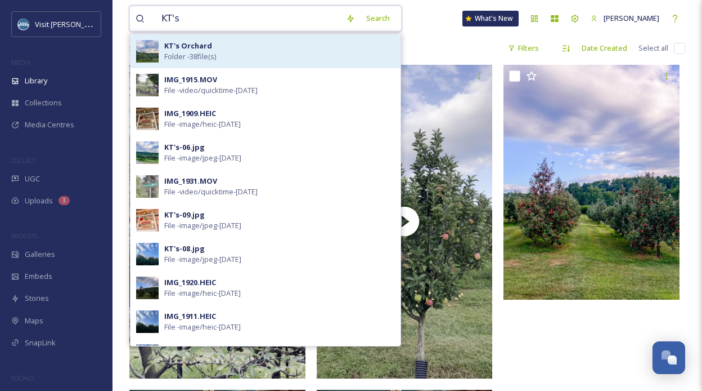
type input "KT's"
click at [252, 50] on div "KT's Orchard Folder - 38 file(s)" at bounding box center [279, 51] width 231 height 21
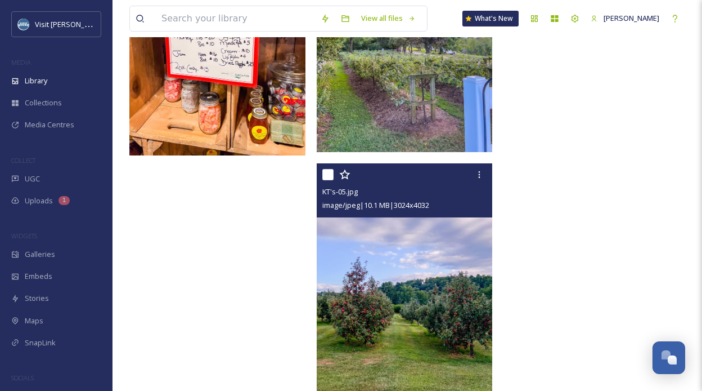
scroll to position [3169, 0]
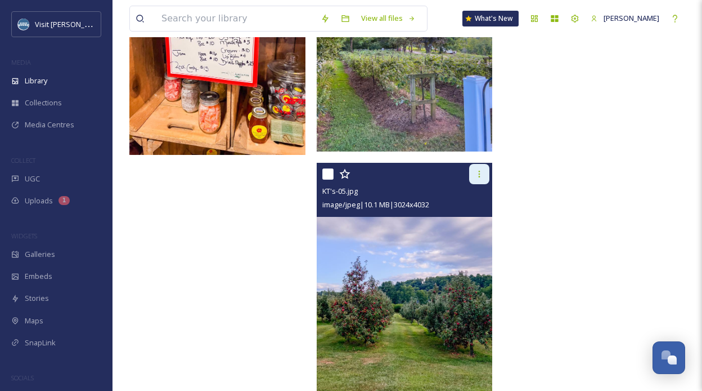
click at [482, 174] on icon at bounding box center [479, 173] width 9 height 9
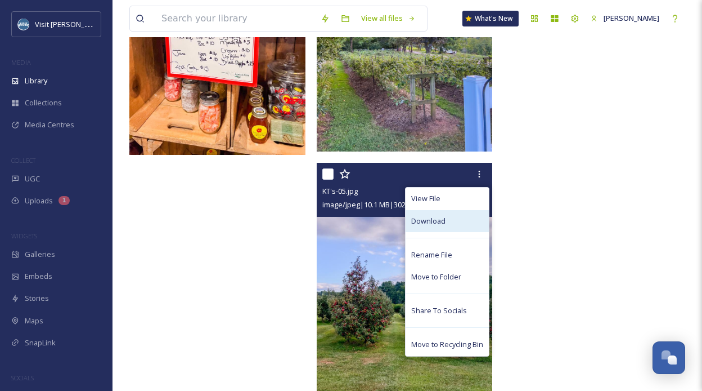
click at [444, 224] on span "Download" at bounding box center [428, 221] width 34 height 11
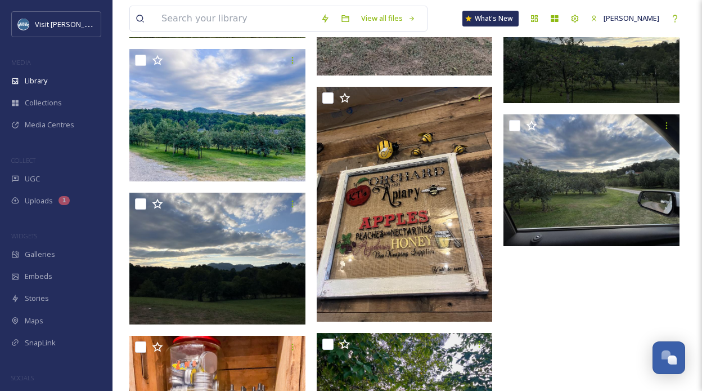
scroll to position [2753, 0]
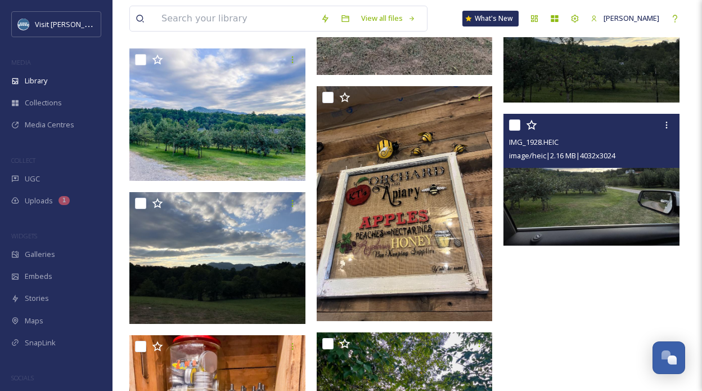
click at [650, 228] on img at bounding box center [592, 180] width 176 height 132
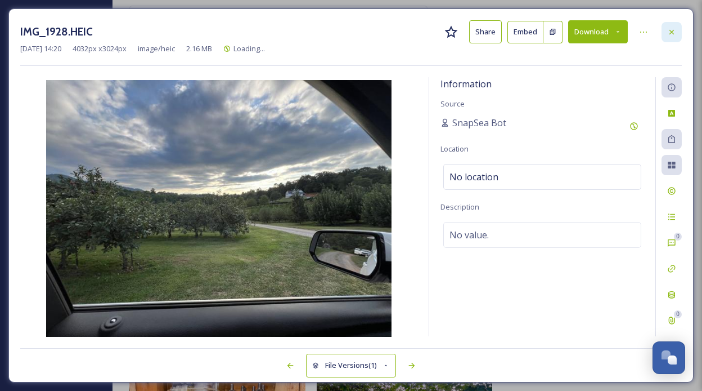
click at [673, 36] on div at bounding box center [672, 32] width 20 height 20
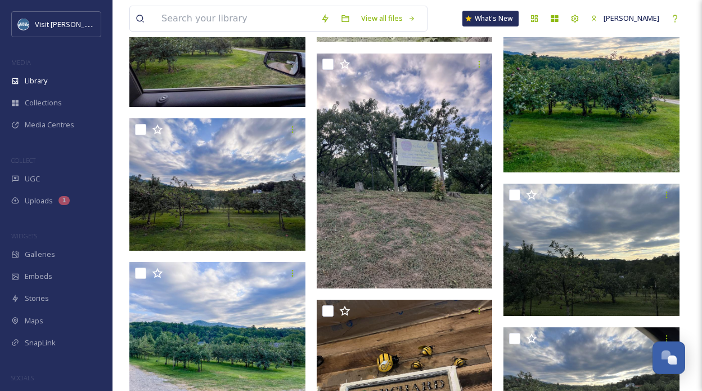
scroll to position [2561, 0]
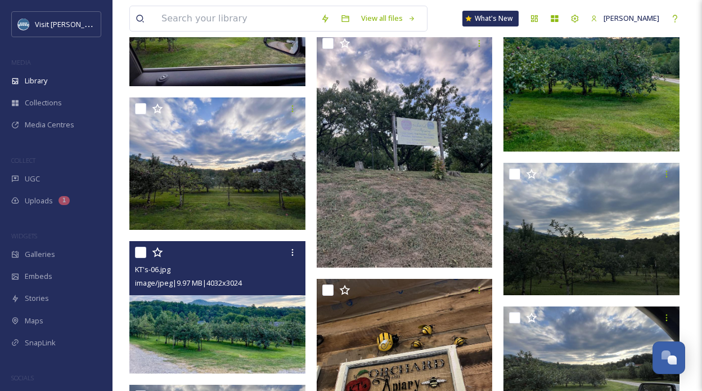
click at [257, 341] on img at bounding box center [217, 307] width 176 height 132
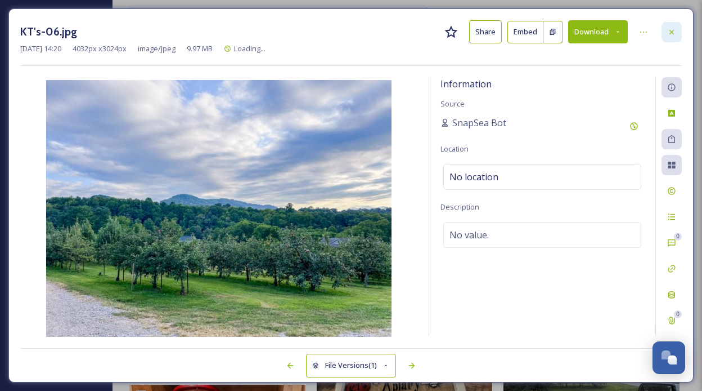
click at [675, 30] on icon at bounding box center [672, 32] width 9 height 9
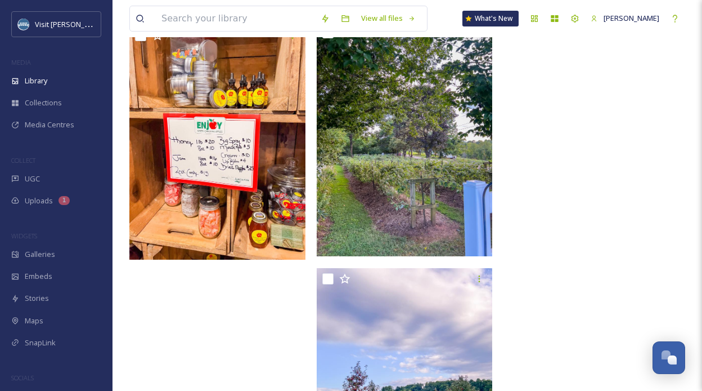
scroll to position [3338, 0]
